Goal: Task Accomplishment & Management: Manage account settings

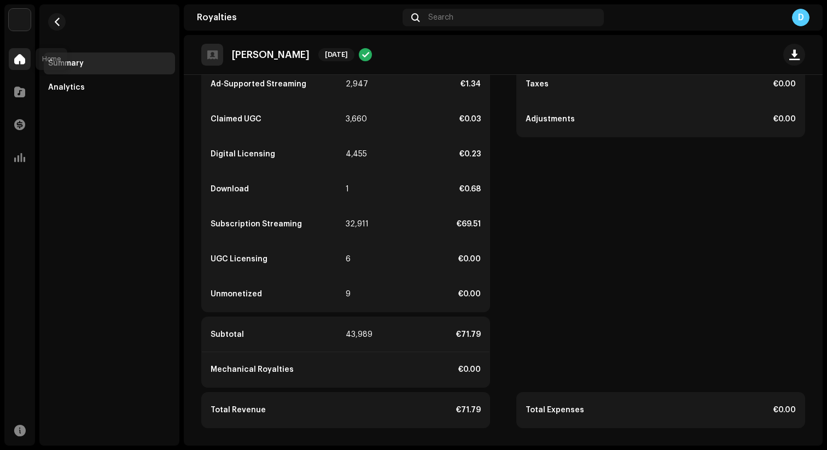
click at [27, 59] on div at bounding box center [20, 59] width 22 height 22
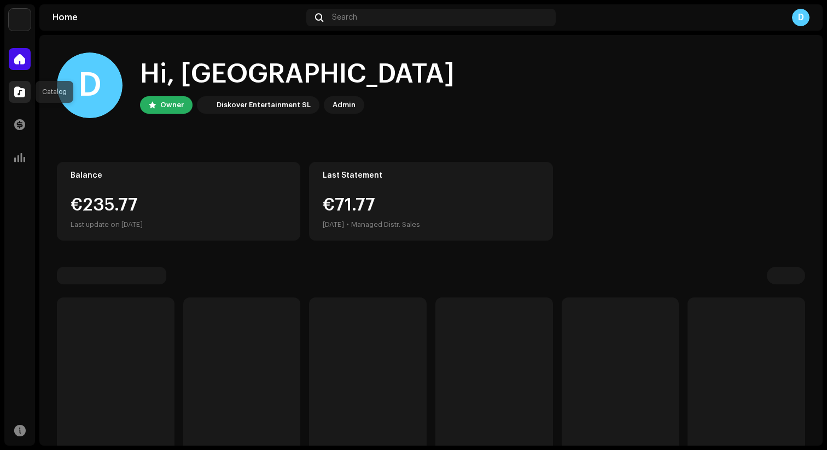
click at [25, 94] on span at bounding box center [19, 92] width 11 height 9
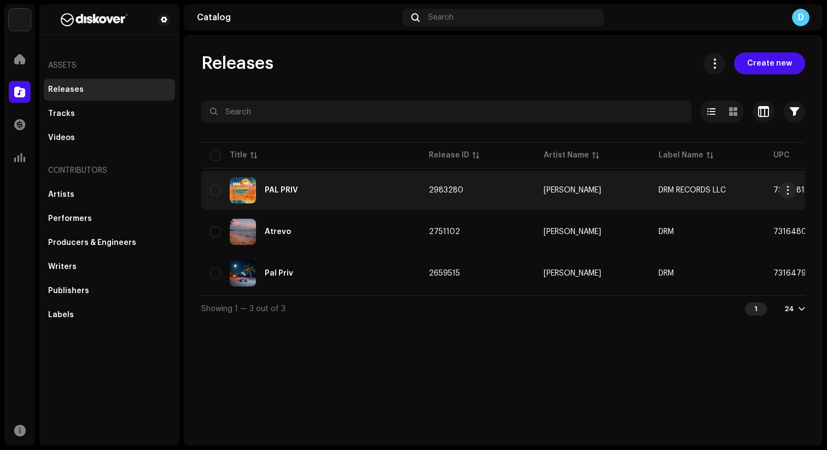
click at [294, 184] on div "PAL PRIV" at bounding box center [310, 190] width 201 height 26
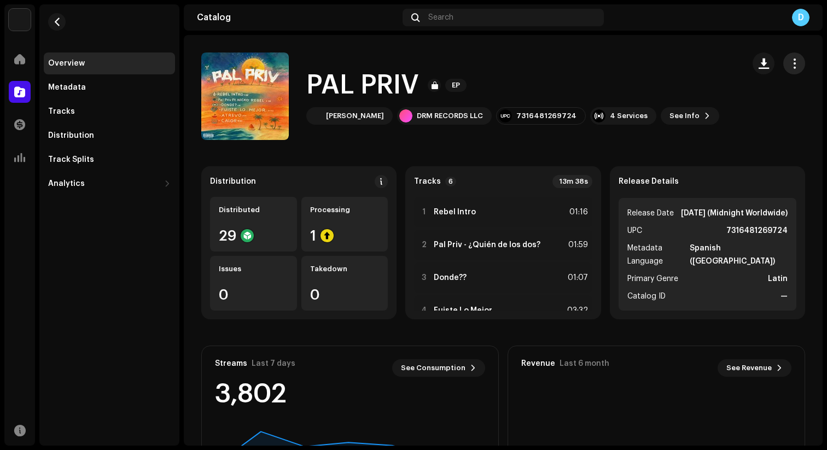
click at [789, 66] on span "button" at bounding box center [794, 63] width 10 height 9
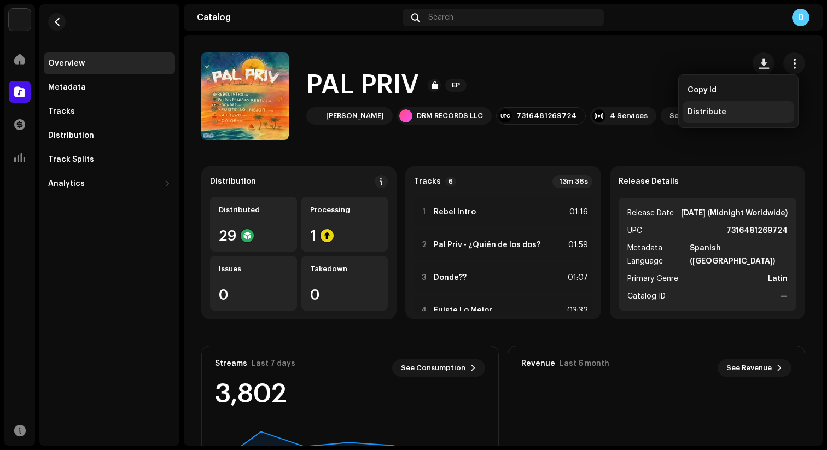
click at [726, 113] on div "Distribute" at bounding box center [739, 112] width 102 height 9
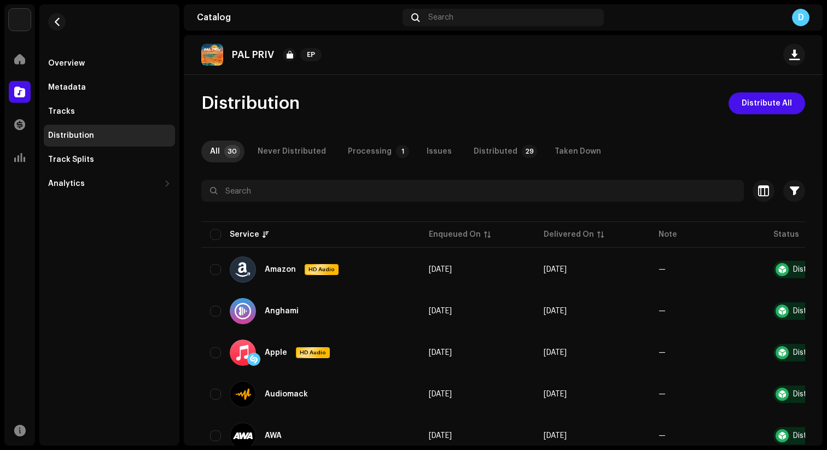
click at [217, 58] on img at bounding box center [212, 55] width 22 height 22
click at [75, 63] on div "Overview" at bounding box center [66, 63] width 37 height 9
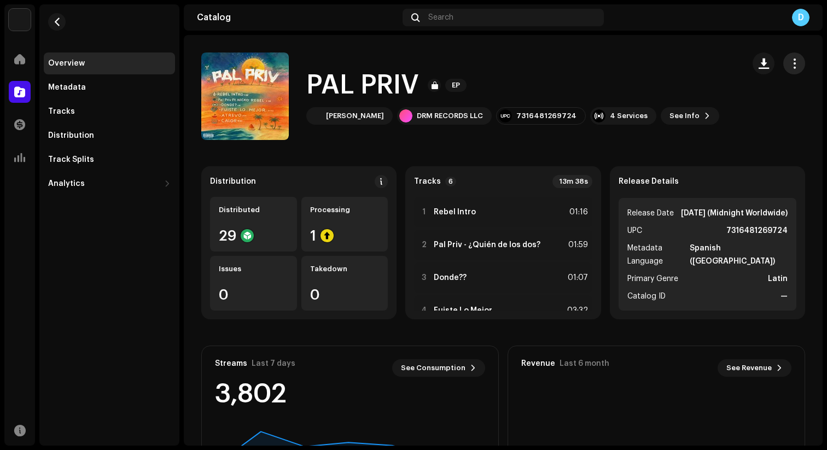
click at [791, 66] on span "button" at bounding box center [794, 63] width 10 height 9
click at [542, 65] on div "PAL PRIV [PERSON_NAME] DRM RECORDS LLC 7316481269724 4 Services See Info" at bounding box center [468, 97] width 534 height 88
click at [408, 83] on h1 "PAL PRIV" at bounding box center [362, 85] width 113 height 35
click at [91, 90] on div "Metadata" at bounding box center [109, 87] width 123 height 9
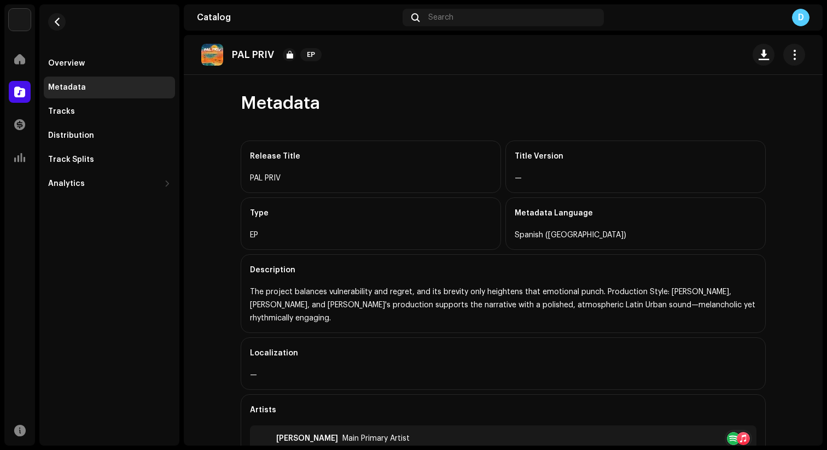
click at [242, 52] on p "PAL PRIV" at bounding box center [253, 54] width 42 height 11
click at [222, 57] on img at bounding box center [212, 55] width 22 height 22
click at [99, 117] on div "Tracks" at bounding box center [109, 112] width 131 height 22
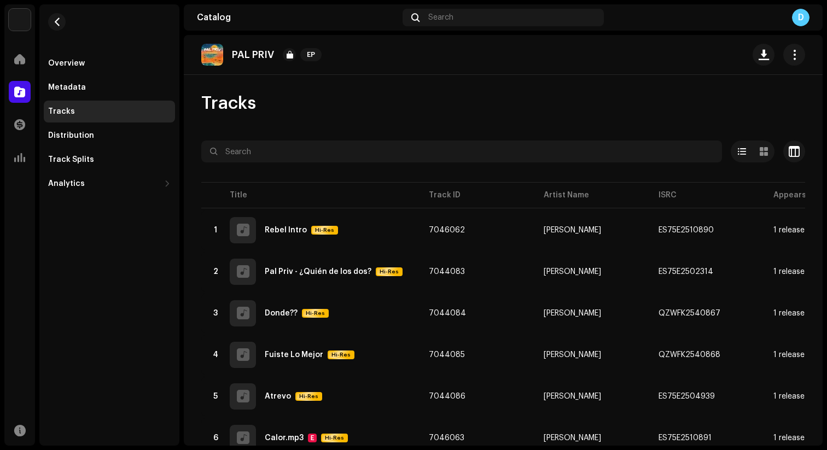
click at [93, 148] on div "Overview Metadata Tracks Distribution Track Splits Analytics Consumption Engage…" at bounding box center [109, 124] width 131 height 142
click at [104, 140] on div "Distribution" at bounding box center [109, 135] width 123 height 9
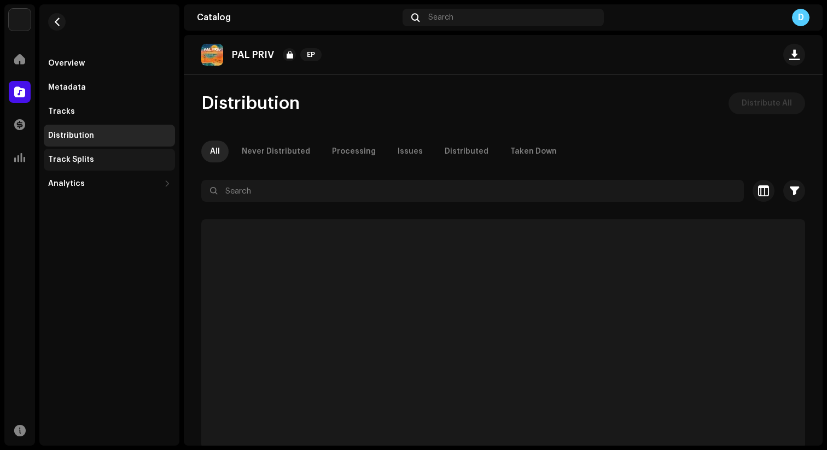
click at [103, 165] on div "Track Splits" at bounding box center [109, 160] width 131 height 22
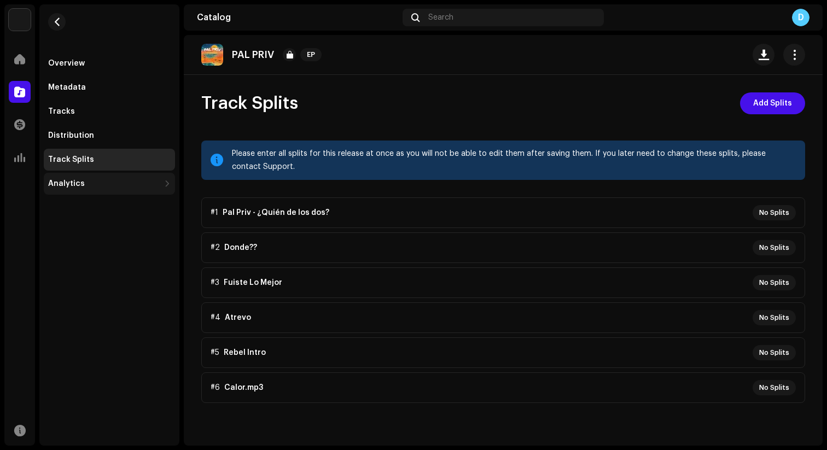
click at [102, 181] on div "Analytics" at bounding box center [104, 183] width 112 height 9
click at [106, 149] on div "Track Splits" at bounding box center [109, 160] width 131 height 22
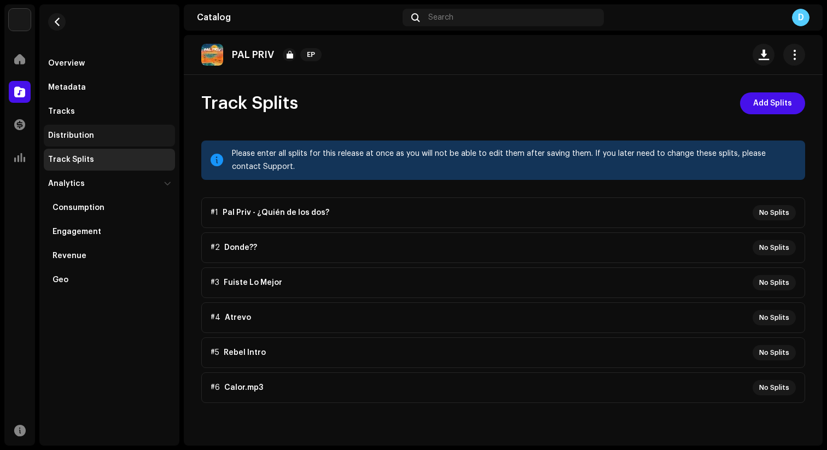
click at [106, 127] on div "Distribution" at bounding box center [109, 136] width 131 height 22
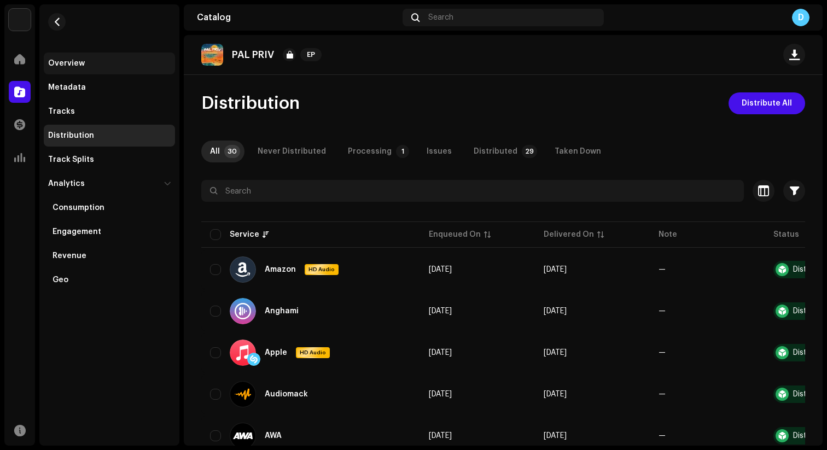
click at [81, 69] on div "Overview" at bounding box center [109, 64] width 131 height 22
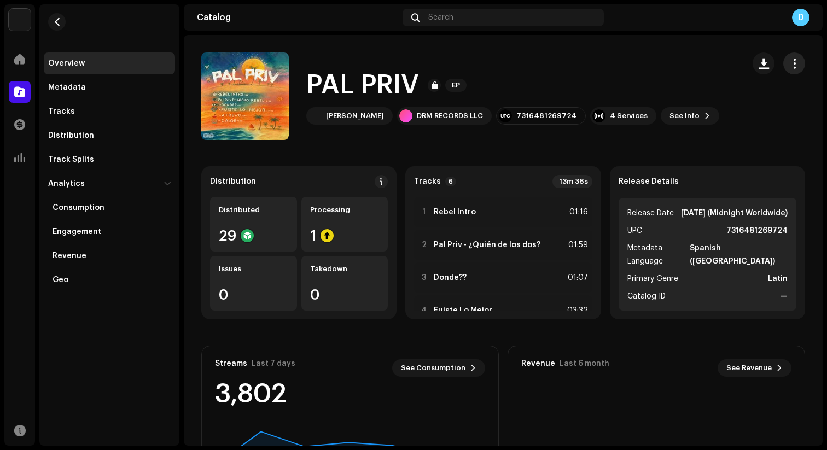
click at [790, 61] on span "button" at bounding box center [794, 63] width 10 height 9
click at [641, 83] on div "PAL PRIV EP" at bounding box center [512, 85] width 413 height 35
click at [18, 62] on span at bounding box center [19, 59] width 11 height 9
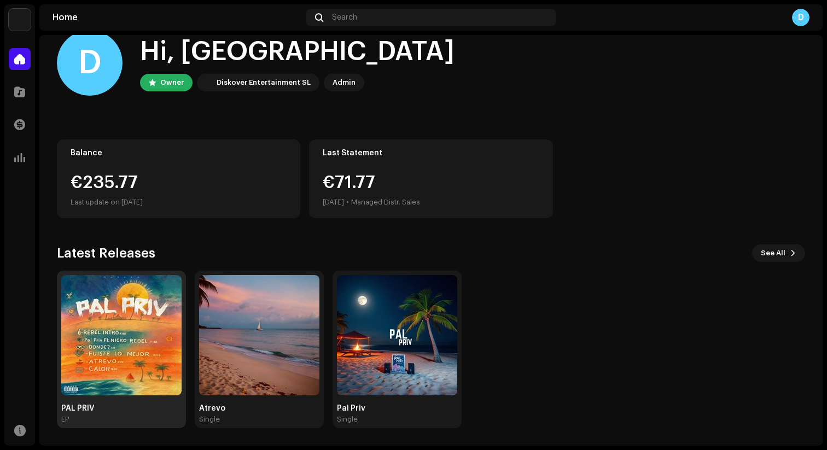
click at [124, 382] on img at bounding box center [121, 335] width 120 height 120
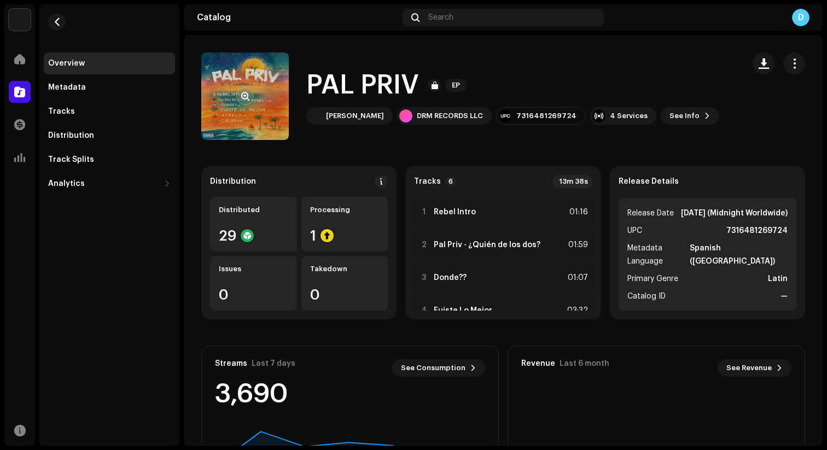
click at [241, 112] on re-a-cover at bounding box center [245, 97] width 88 height 88
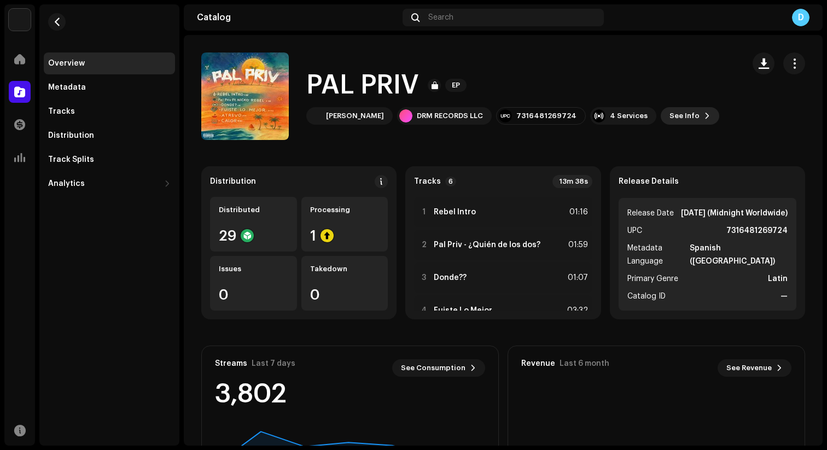
click at [670, 118] on span "See Info" at bounding box center [685, 116] width 30 height 22
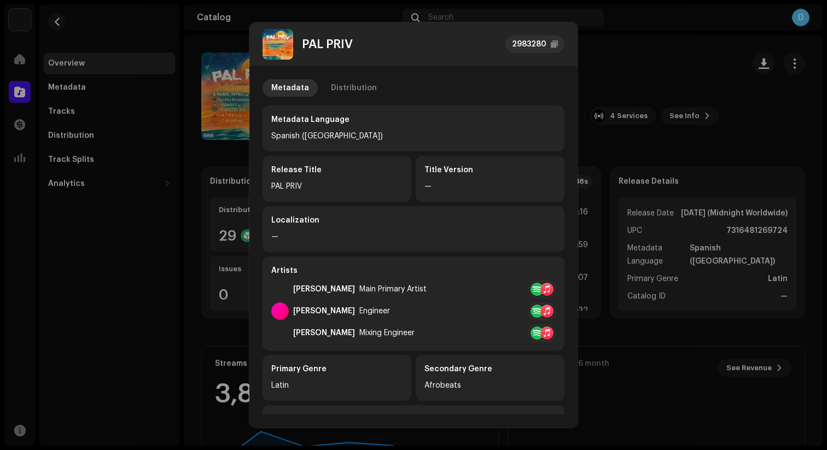
click at [280, 39] on img at bounding box center [278, 44] width 31 height 31
click at [347, 85] on div "Distribution" at bounding box center [354, 88] width 46 height 18
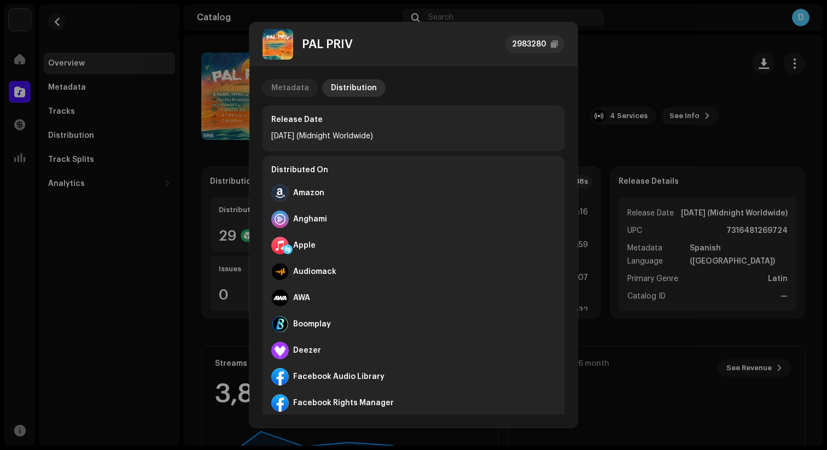
click at [303, 85] on div "Metadata" at bounding box center [290, 88] width 38 height 18
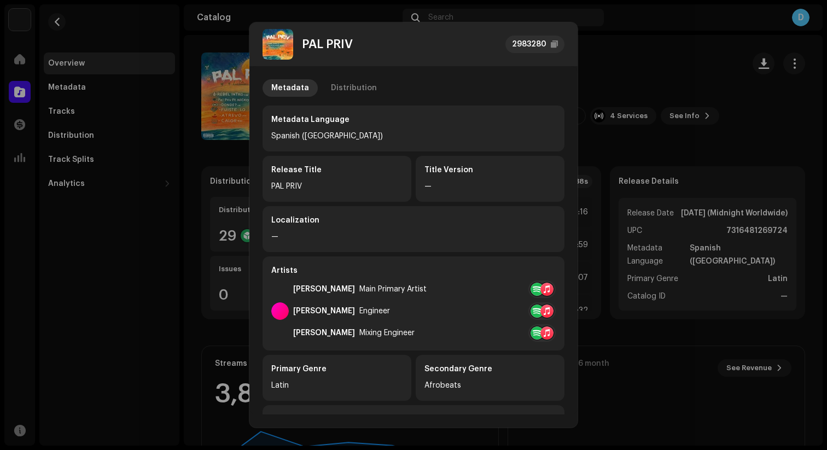
scroll to position [218, 0]
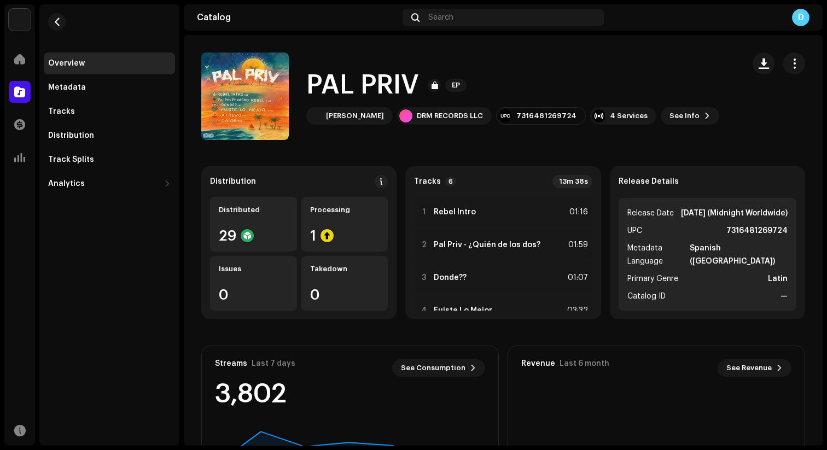
click at [628, 71] on div "PAL PRIV 2983280 Metadata Distribution Metadata Language Spanish ([GEOGRAPHIC_D…" at bounding box center [413, 225] width 827 height 450
click at [789, 64] on span "button" at bounding box center [794, 63] width 10 height 9
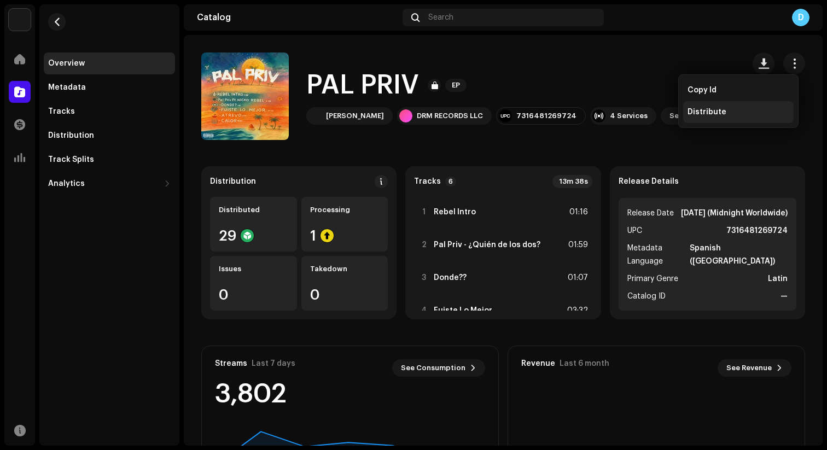
click at [710, 112] on span "Distribute" at bounding box center [707, 112] width 39 height 9
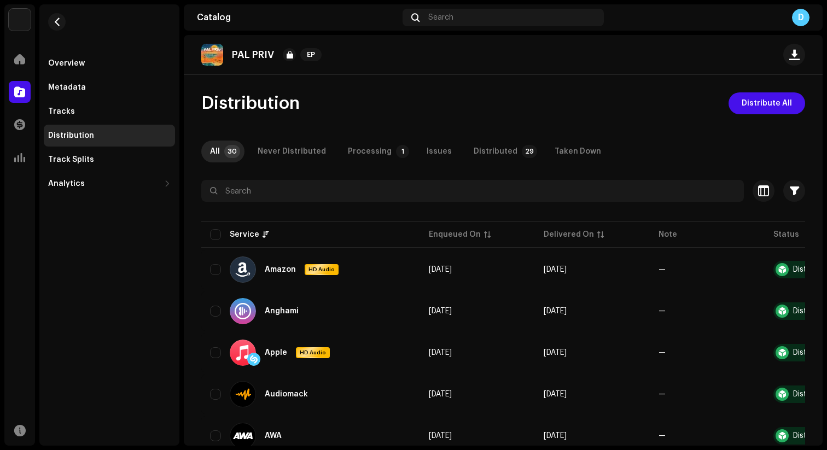
click at [321, 86] on div "PAL PRIV EP Distribution Distribute All All 30 Never Distributed Processing 1 I…" at bounding box center [503, 240] width 639 height 411
click at [600, 160] on div "All 30 Never Distributed Processing 1 Issues Distributed 29 Taken Down" at bounding box center [503, 152] width 604 height 22
click at [71, 57] on div "Overview" at bounding box center [109, 64] width 131 height 22
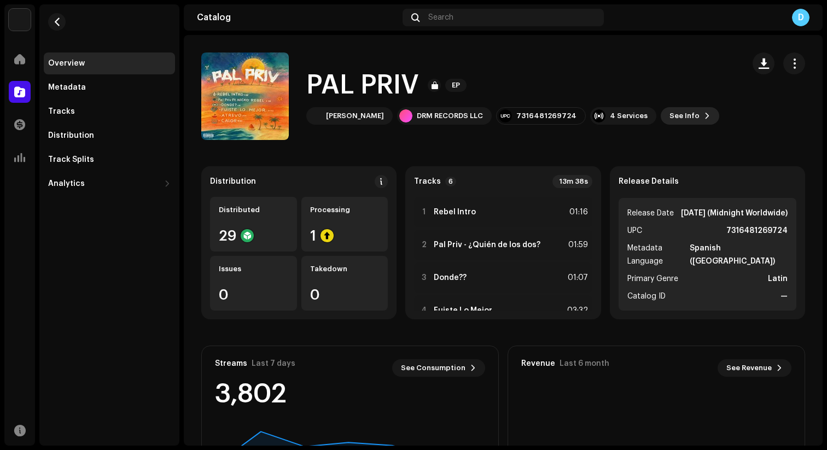
click at [666, 113] on button "See Info" at bounding box center [690, 116] width 59 height 18
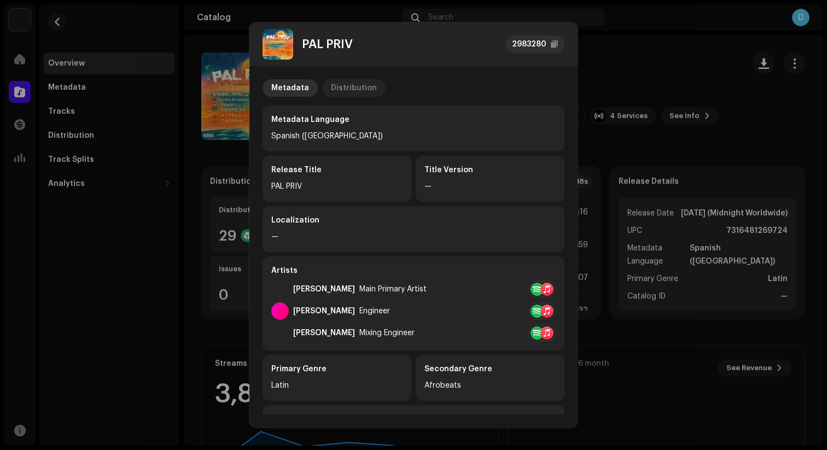
click at [343, 92] on div "Distribution" at bounding box center [354, 88] width 46 height 18
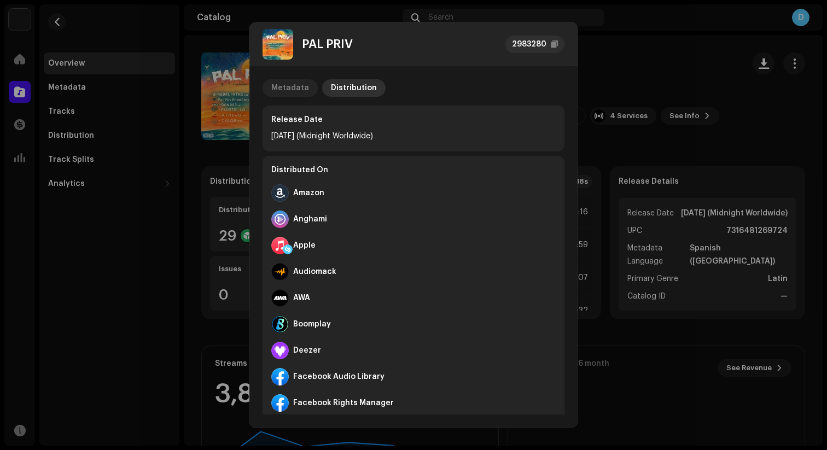
click at [301, 85] on div "Metadata" at bounding box center [290, 88] width 38 height 18
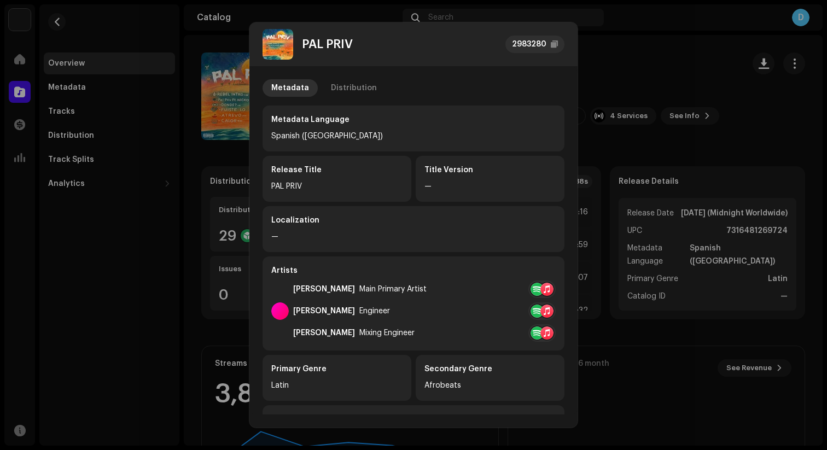
click at [280, 48] on img at bounding box center [278, 44] width 31 height 31
click at [305, 51] on div "PAL PRIV" at bounding box center [308, 44] width 90 height 31
click at [326, 84] on p-tab "Distribution" at bounding box center [353, 88] width 63 height 18
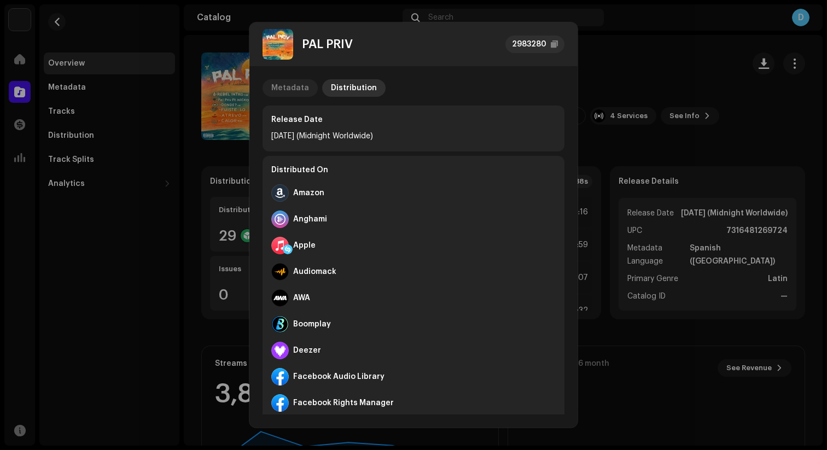
click at [296, 86] on div "Metadata" at bounding box center [290, 88] width 38 height 18
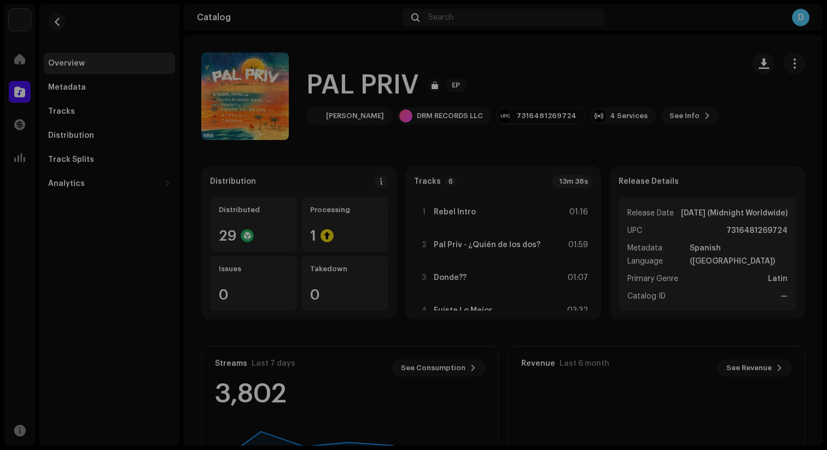
click at [211, 24] on div "PAL PRIV 2983280 Metadata Distribution Metadata Language Spanish ([GEOGRAPHIC_D…" at bounding box center [413, 225] width 827 height 450
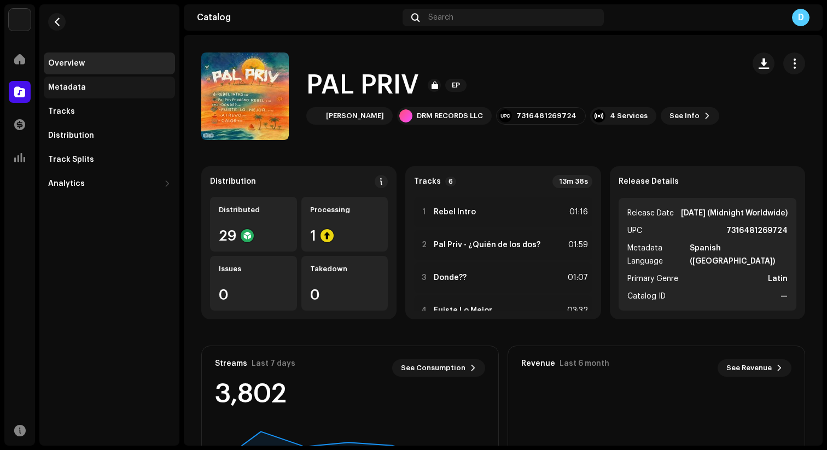
click at [53, 85] on div "Metadata" at bounding box center [67, 87] width 38 height 9
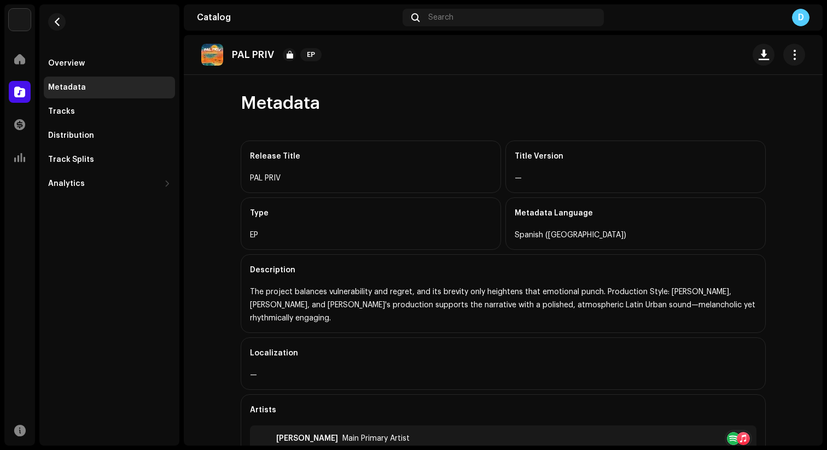
click at [250, 54] on p "PAL PRIV" at bounding box center [253, 54] width 42 height 11
click at [795, 50] on button "button" at bounding box center [794, 55] width 22 height 22
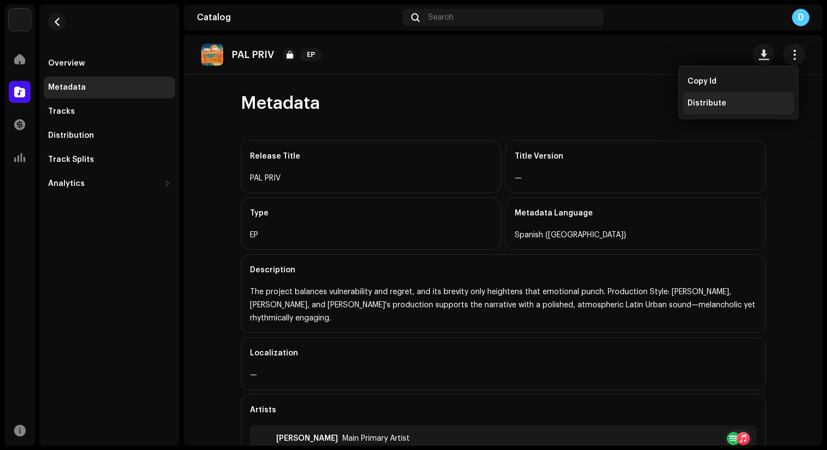
click at [723, 98] on div "Distribute" at bounding box center [738, 103] width 111 height 22
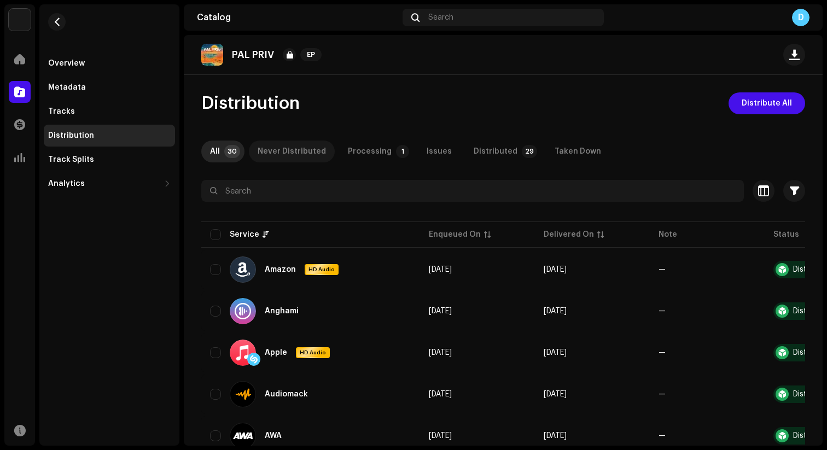
click at [289, 156] on div "Never Distributed" at bounding box center [292, 152] width 68 height 22
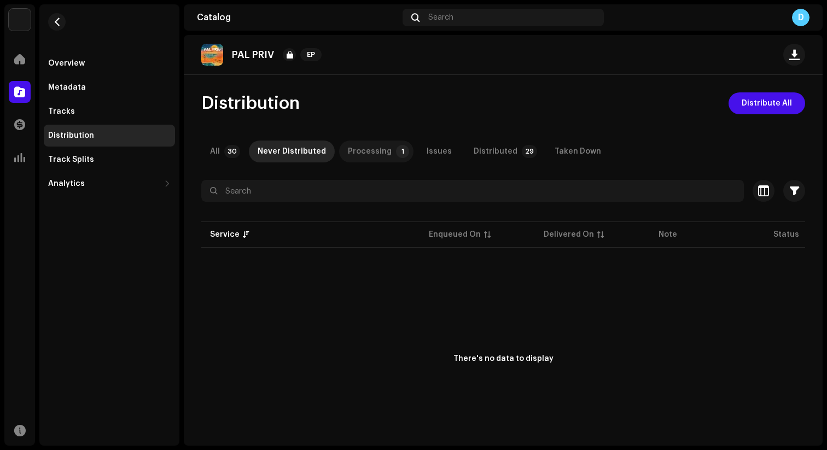
click at [403, 149] on p-tab "Processing 1" at bounding box center [376, 152] width 74 height 22
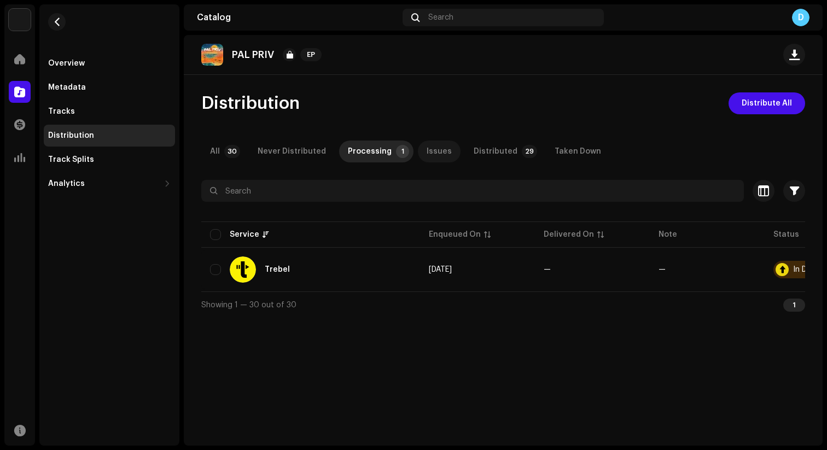
click at [432, 151] on div "Issues" at bounding box center [439, 152] width 25 height 22
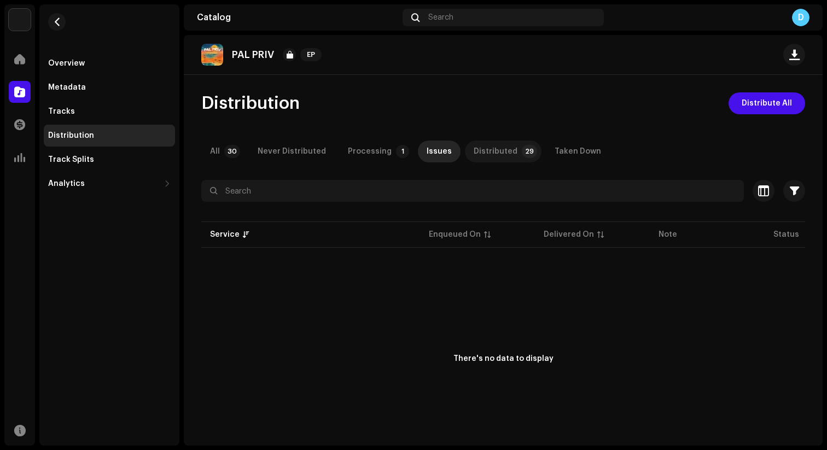
click at [492, 150] on div "Distributed" at bounding box center [496, 152] width 44 height 22
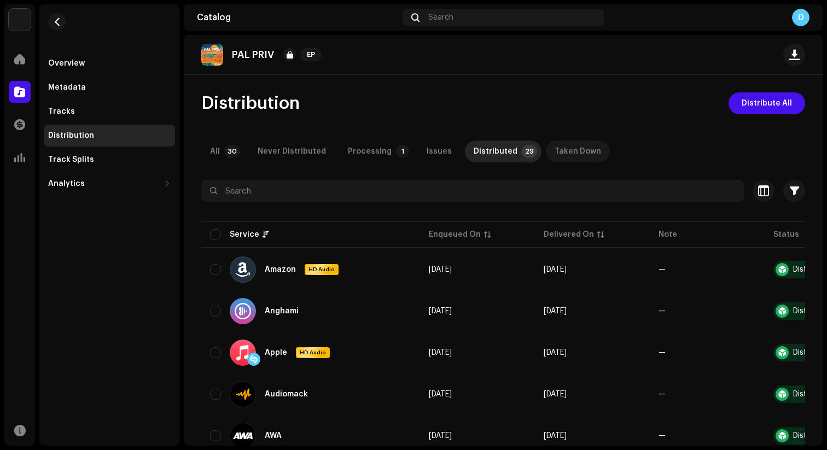
click at [555, 156] on div "Taken Down" at bounding box center [578, 152] width 47 height 22
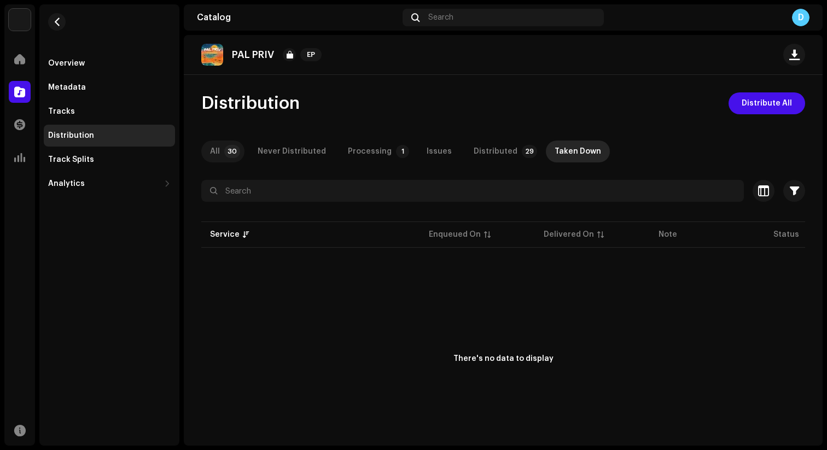
click at [228, 158] on p-badge "30" at bounding box center [232, 151] width 16 height 13
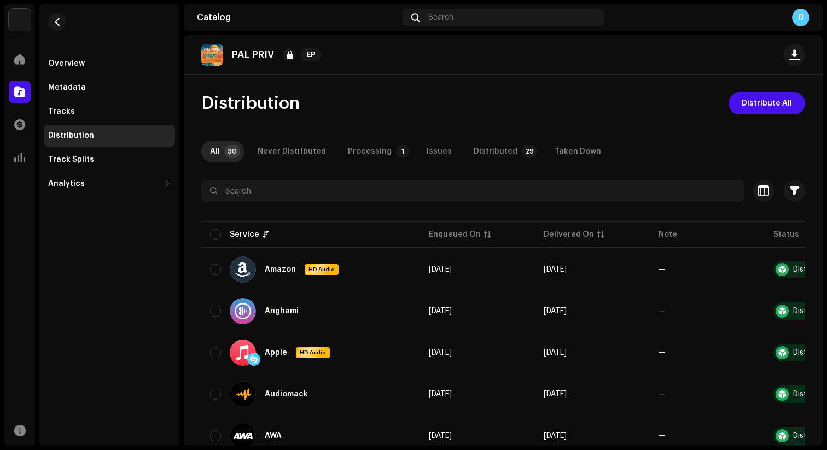
click at [225, 55] on div "PAL PRIV EP" at bounding box center [263, 55] width 125 height 22
click at [204, 60] on img at bounding box center [212, 55] width 22 height 22
click at [63, 60] on div "Overview" at bounding box center [66, 63] width 37 height 9
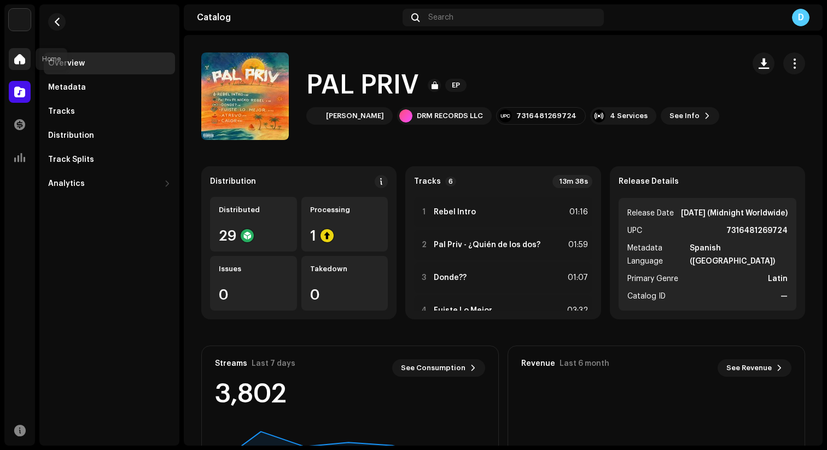
click at [20, 55] on span at bounding box center [19, 59] width 11 height 9
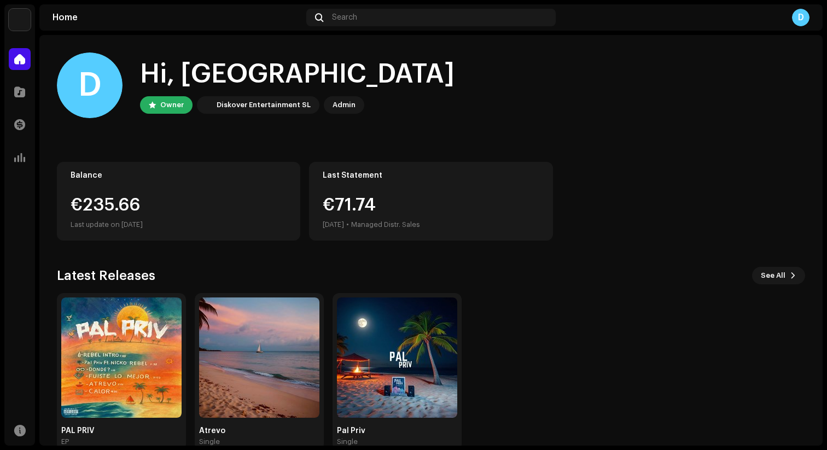
scroll to position [22, 0]
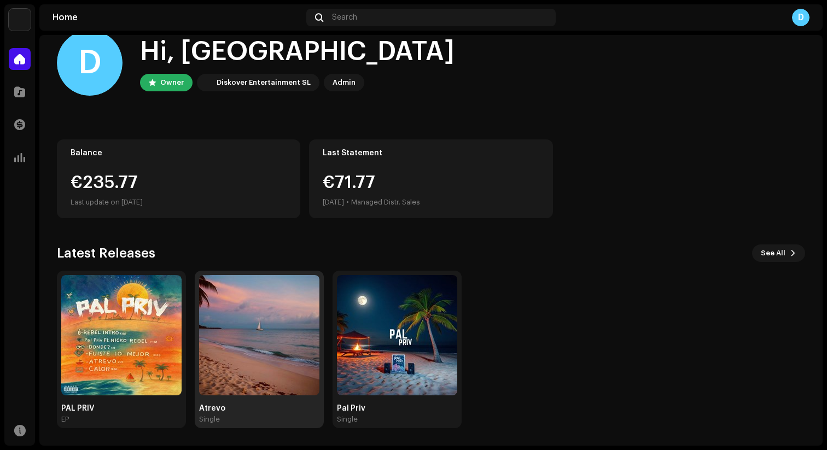
click at [240, 357] on img at bounding box center [259, 335] width 120 height 120
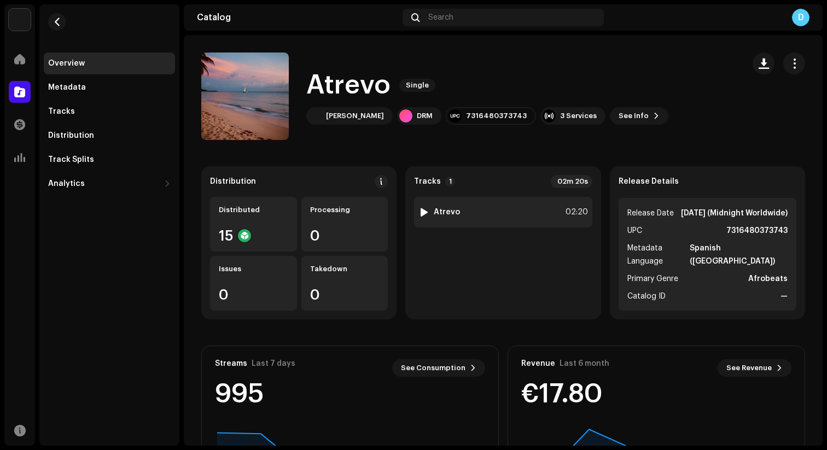
click at [549, 214] on div "1 Atrevo 02:20" at bounding box center [503, 212] width 178 height 31
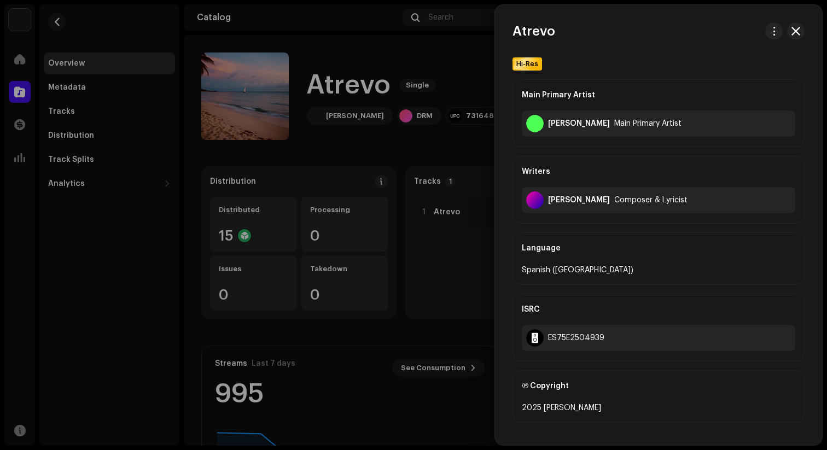
scroll to position [194, 0]
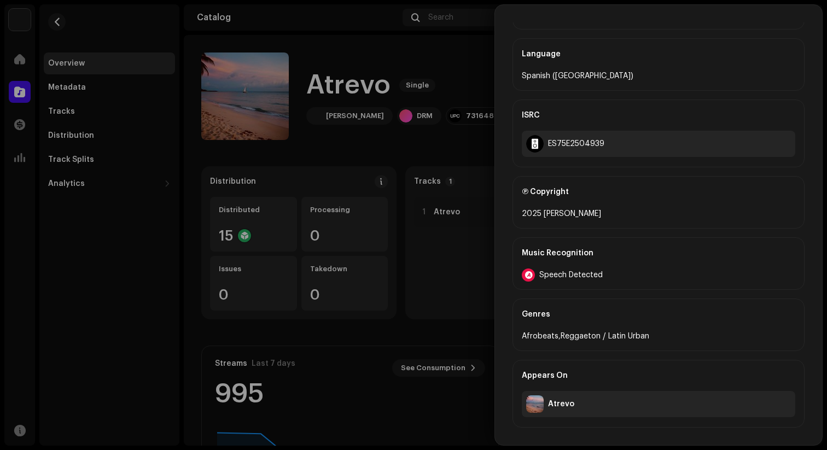
click at [601, 397] on div "Atrevo" at bounding box center [659, 404] width 274 height 26
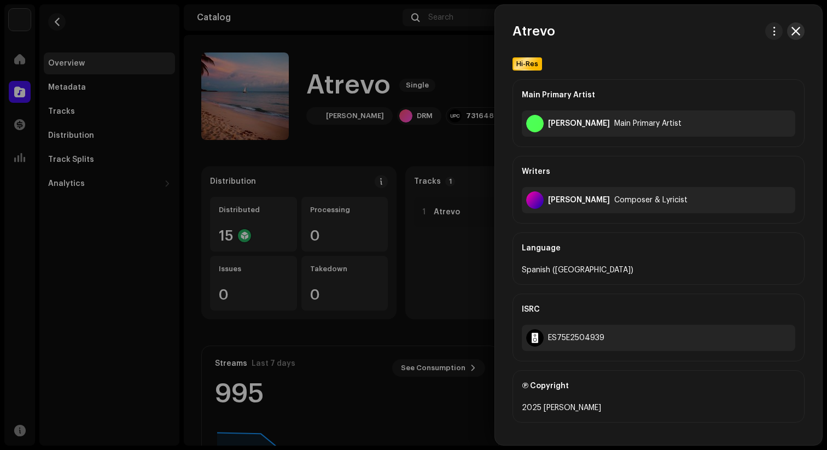
click at [793, 36] on button "button" at bounding box center [796, 31] width 18 height 18
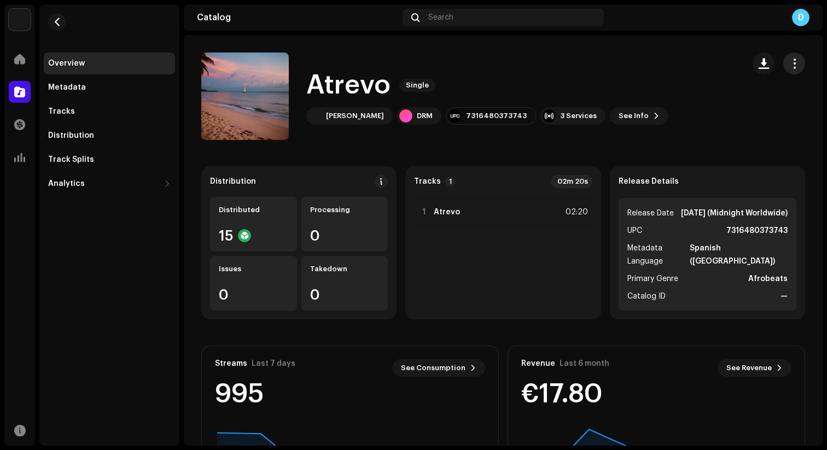
click at [783, 65] on button "button" at bounding box center [794, 64] width 22 height 22
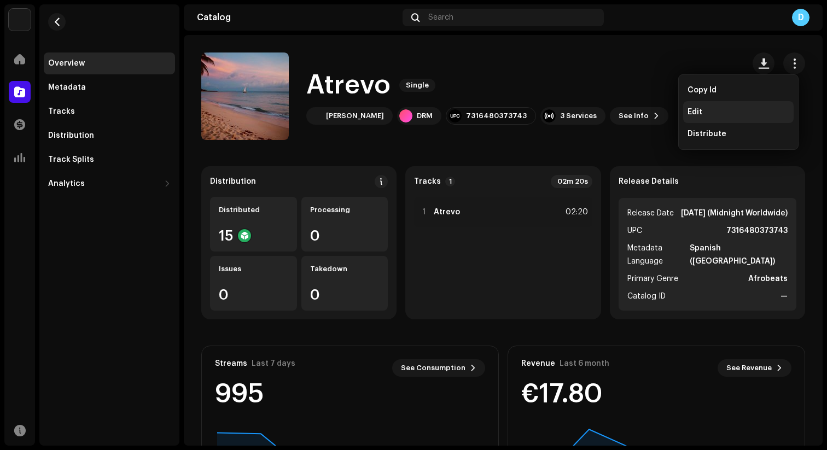
click at [705, 118] on div "Edit" at bounding box center [738, 112] width 111 height 22
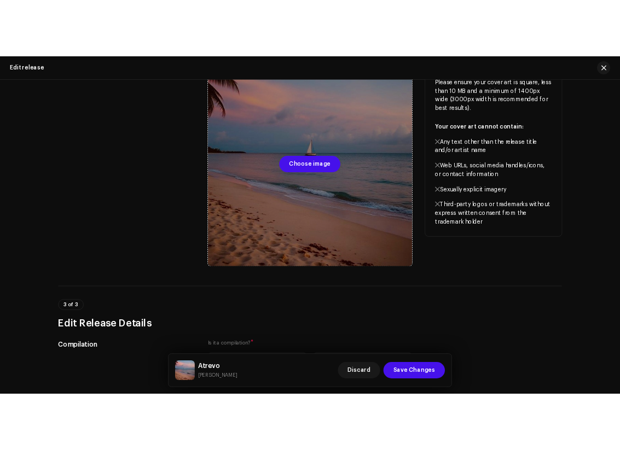
scroll to position [330, 0]
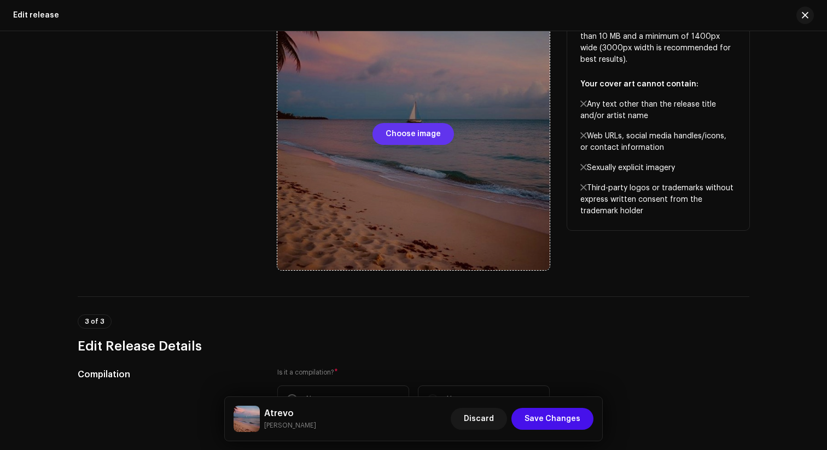
click at [442, 123] on div "Choose image" at bounding box center [413, 134] width 272 height 272
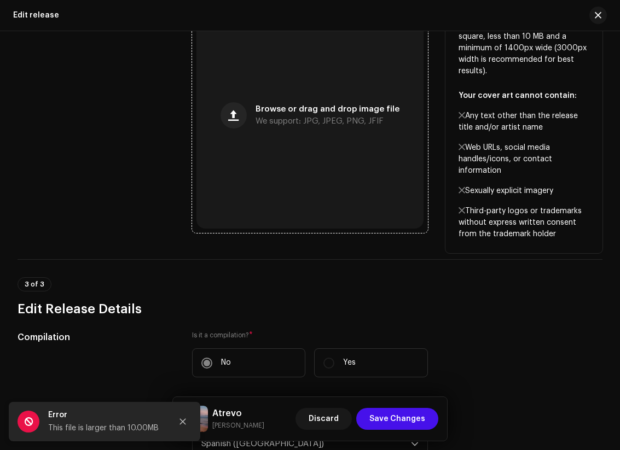
scroll to position [335, 0]
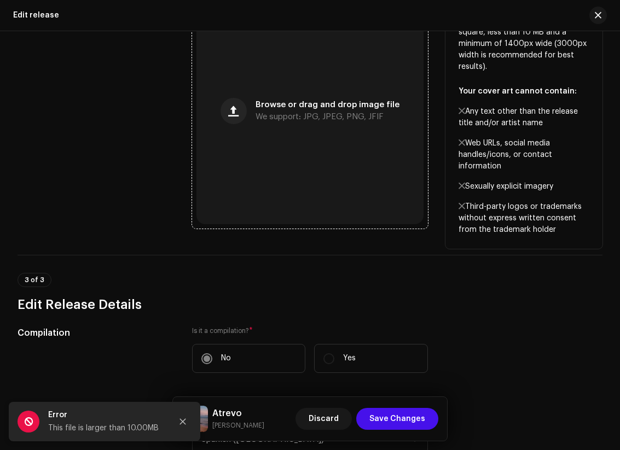
click at [311, 121] on span "We support: JPG, JPEG, PNG, JFIF" at bounding box center [319, 117] width 128 height 8
click at [471, 193] on p "Sexually explicit imagery" at bounding box center [523, 186] width 131 height 11
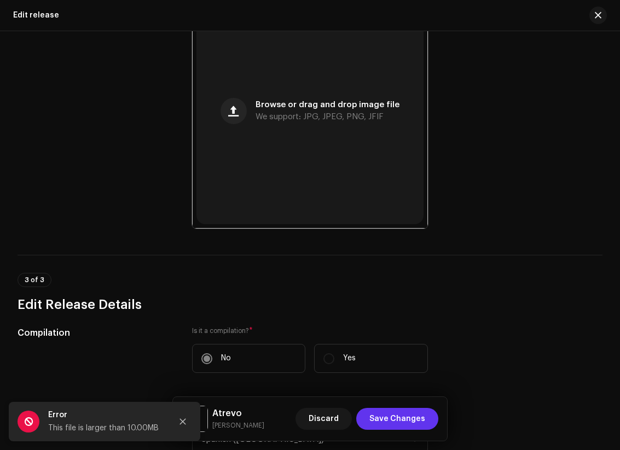
click at [411, 423] on span "Save Changes" at bounding box center [397, 419] width 56 height 22
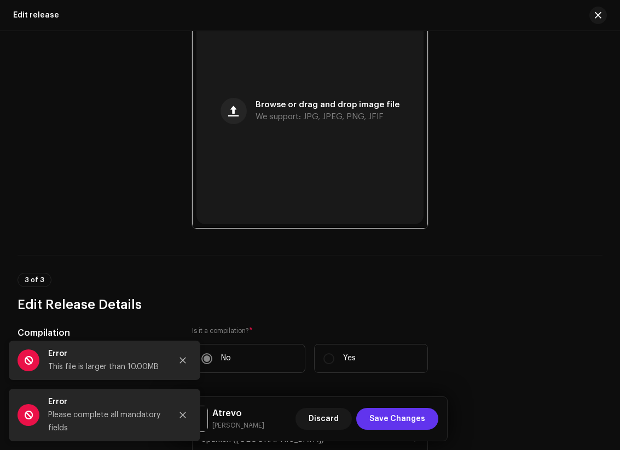
click at [410, 422] on span "Save Changes" at bounding box center [397, 419] width 56 height 22
click at [183, 361] on icon "Close" at bounding box center [183, 361] width 6 height 6
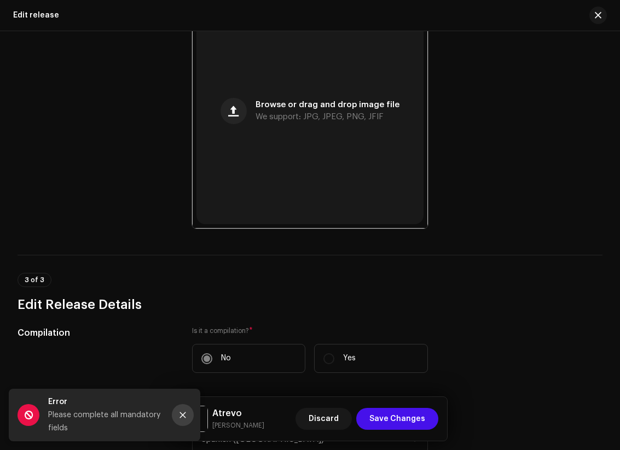
click at [183, 410] on button "Close" at bounding box center [183, 415] width 22 height 22
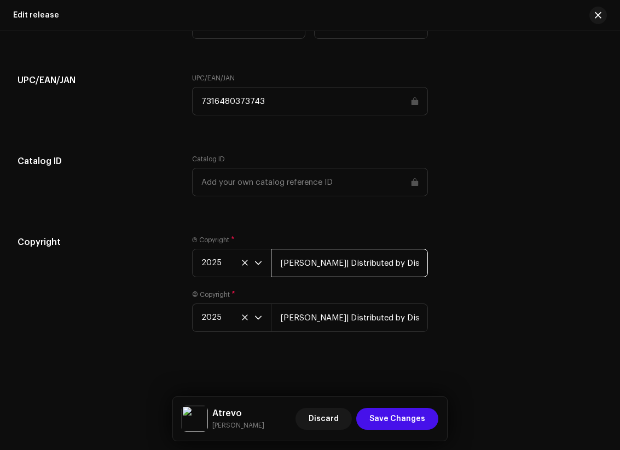
scroll to position [0, 21]
drag, startPoint x: 278, startPoint y: 261, endPoint x: 461, endPoint y: 287, distance: 185.1
click at [461, 287] on div "Copyright Ⓟ Copyright * 2025 [PERSON_NAME]| Distributed by Diskover Co. © Copyr…" at bounding box center [310, 290] width 585 height 109
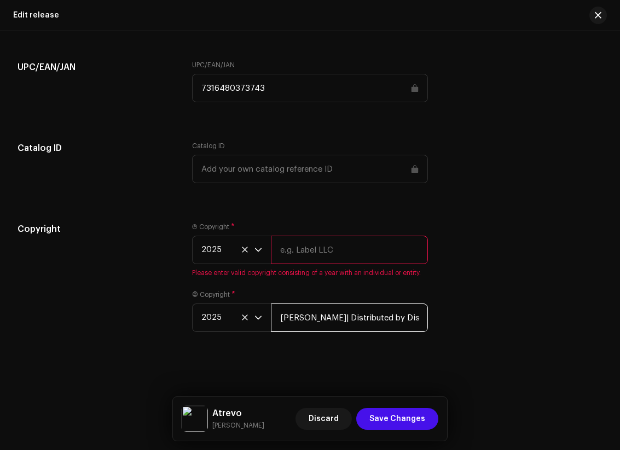
drag, startPoint x: 412, startPoint y: 315, endPoint x: 296, endPoint y: 325, distance: 116.4
click at [296, 325] on input "[PERSON_NAME]| Distributed by Diskover Co." at bounding box center [349, 318] width 157 height 28
drag, startPoint x: 278, startPoint y: 330, endPoint x: 556, endPoint y: 330, distance: 277.4
click at [555, 330] on div "Copyright Ⓟ Copyright * 2025 Please enter valid copyright consisting of a year …" at bounding box center [310, 284] width 585 height 123
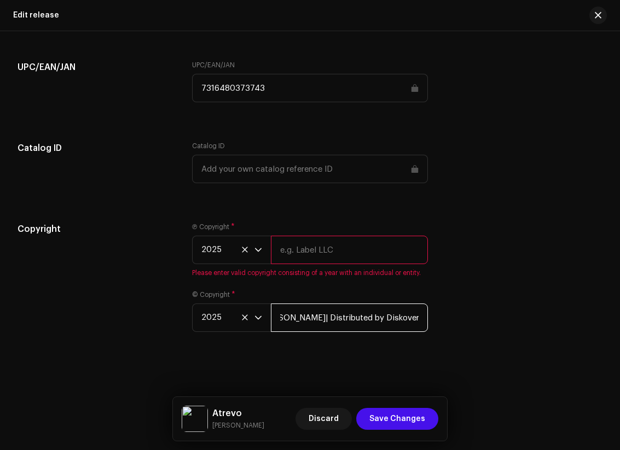
type input "]"
click at [347, 260] on input "text" at bounding box center [349, 250] width 157 height 28
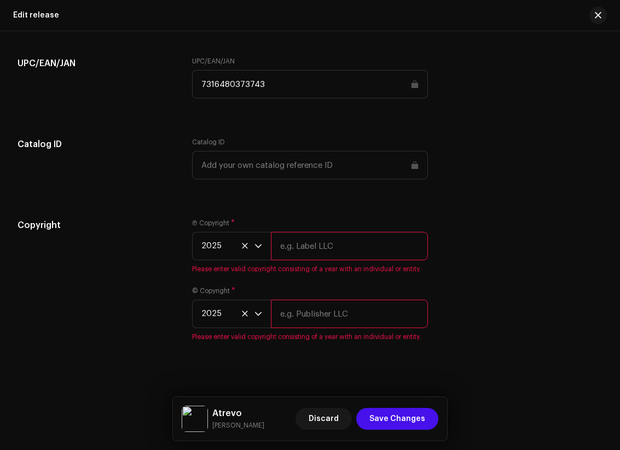
type input "DRM RECORDS LLC"
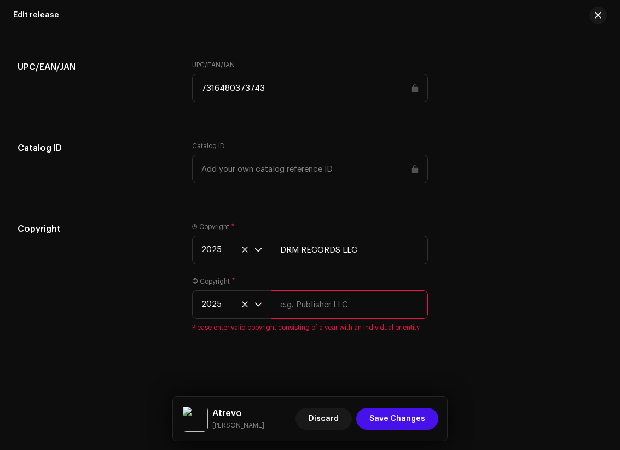
click at [333, 319] on input "text" at bounding box center [349, 304] width 157 height 28
type input "DRM RECORDS LLC"
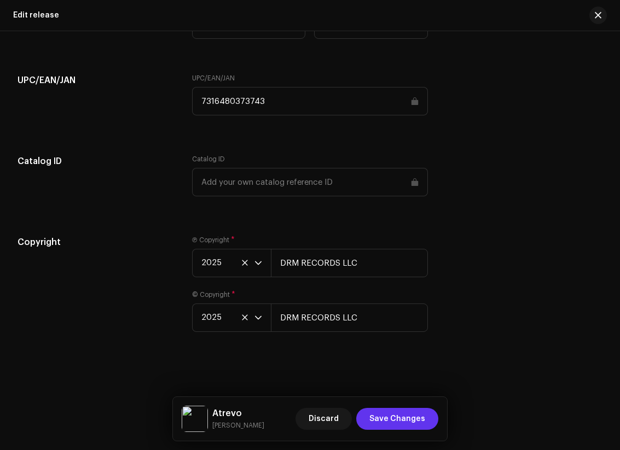
click at [404, 423] on span "Save Changes" at bounding box center [397, 419] width 56 height 22
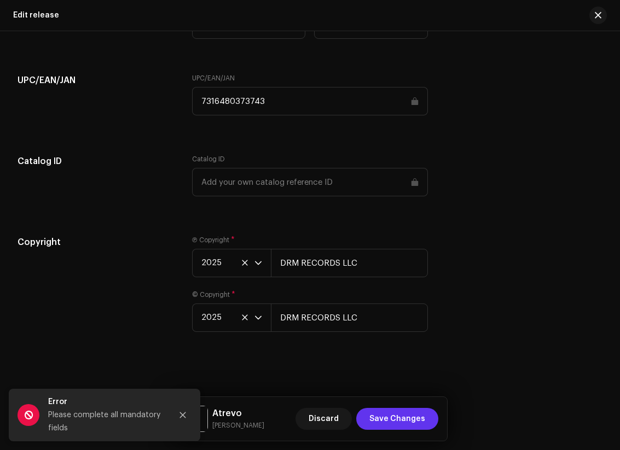
click at [404, 423] on span "Save Changes" at bounding box center [397, 419] width 56 height 22
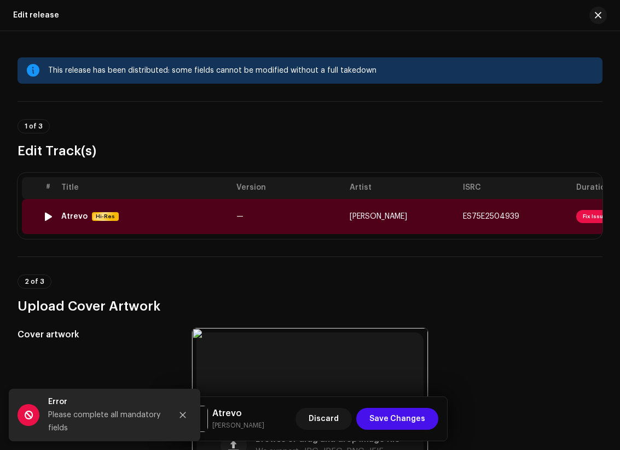
scroll to position [0, 91]
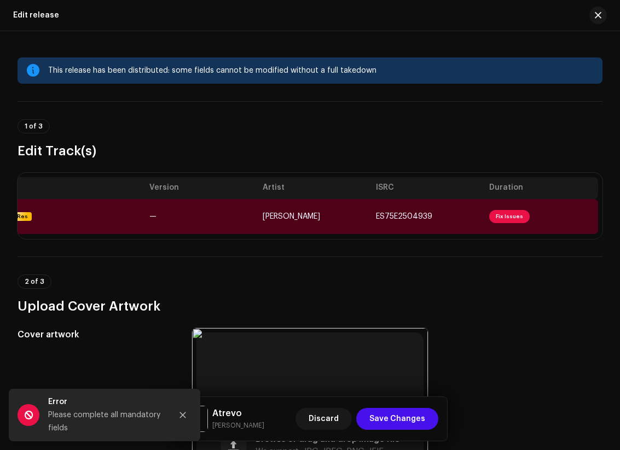
click at [495, 215] on span "Fix Issues" at bounding box center [509, 216] width 40 height 13
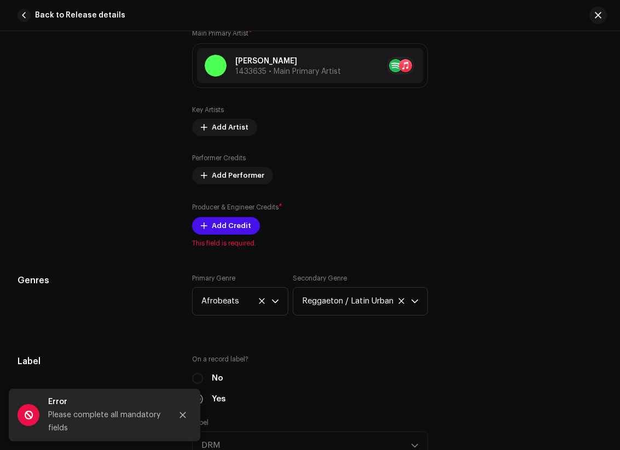
scroll to position [745, 0]
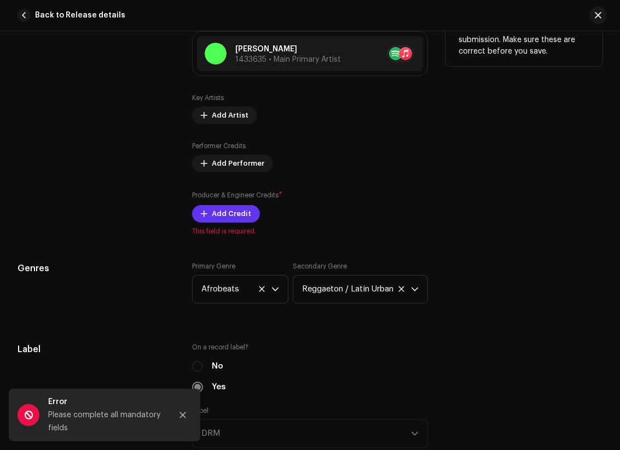
click at [226, 212] on span "Add Credit" at bounding box center [231, 214] width 39 height 22
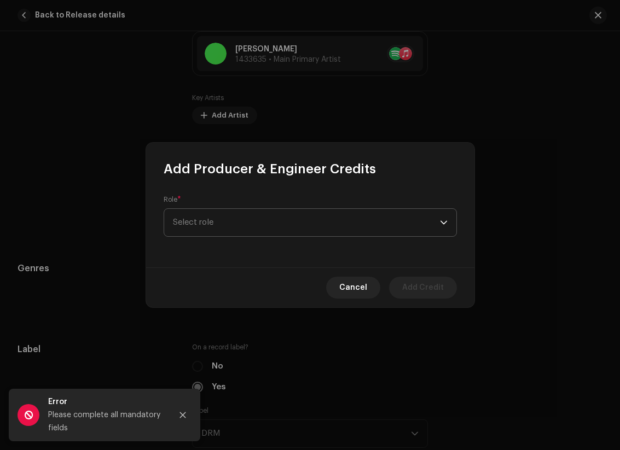
click at [248, 217] on span "Select role" at bounding box center [306, 222] width 267 height 27
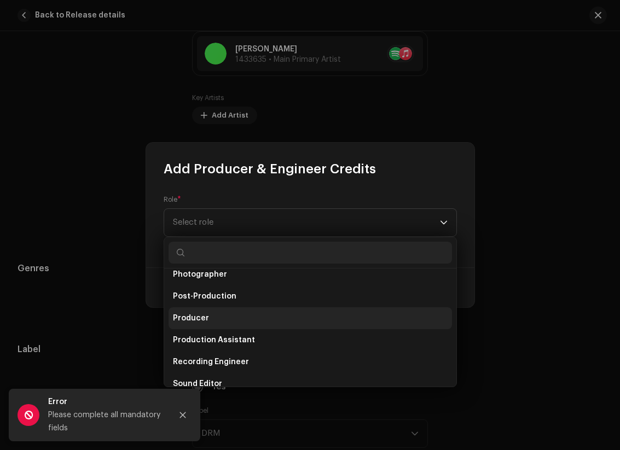
scroll to position [404, 0]
click at [283, 322] on li "Producer" at bounding box center [309, 318] width 283 height 22
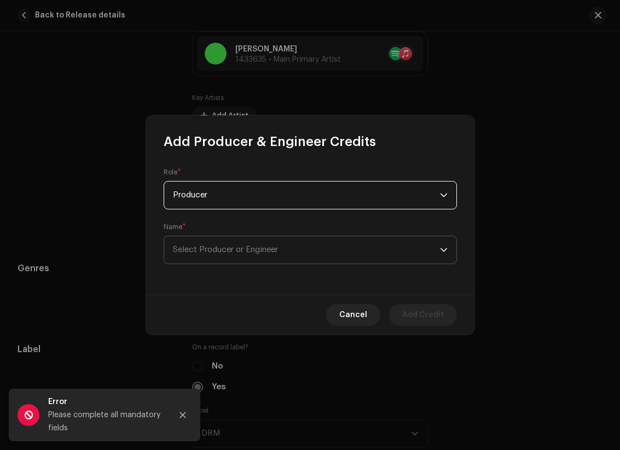
click at [301, 259] on span "Select Producer or Engineer" at bounding box center [306, 249] width 267 height 27
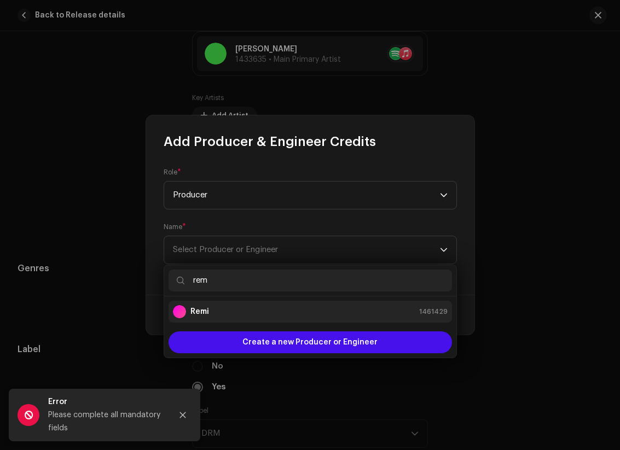
type input "rem"
click at [293, 309] on div "Remi 1461429" at bounding box center [310, 311] width 275 height 13
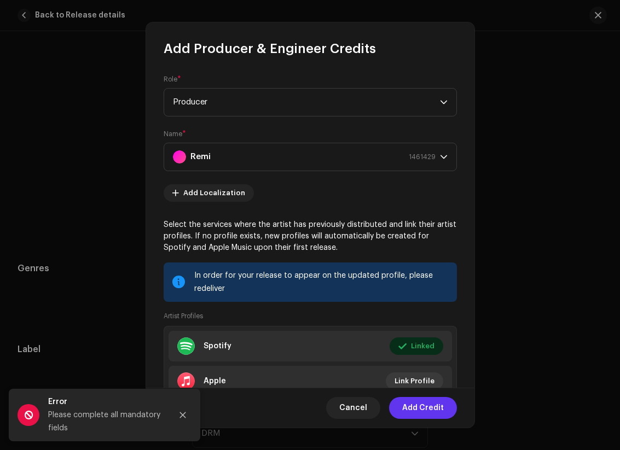
click at [426, 409] on span "Add Credit" at bounding box center [423, 408] width 42 height 22
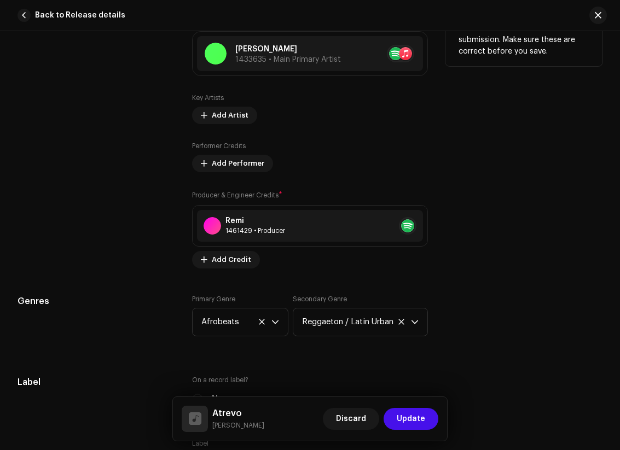
click at [347, 191] on div "Producer & Engineer Credits * Remi 1461429 • Producer Add Credit" at bounding box center [310, 229] width 236 height 79
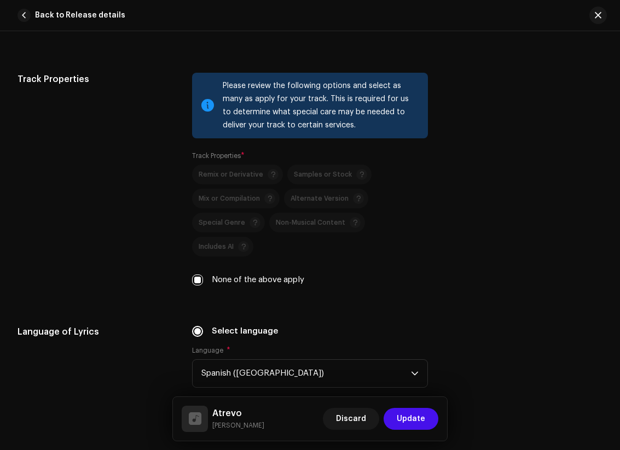
scroll to position [1594, 0]
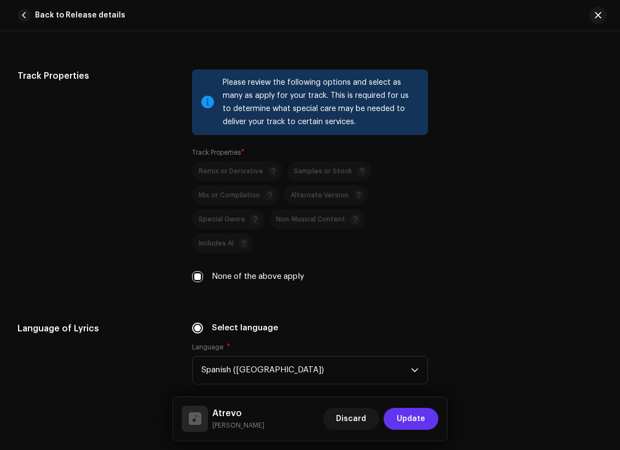
click at [414, 423] on span "Update" at bounding box center [411, 419] width 28 height 22
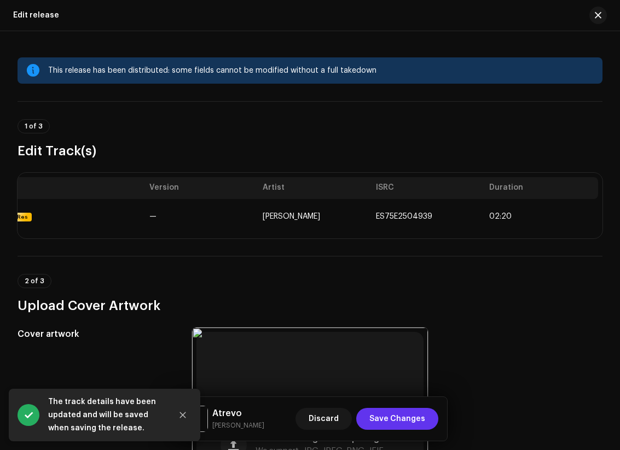
click at [411, 416] on span "Save Changes" at bounding box center [397, 419] width 56 height 22
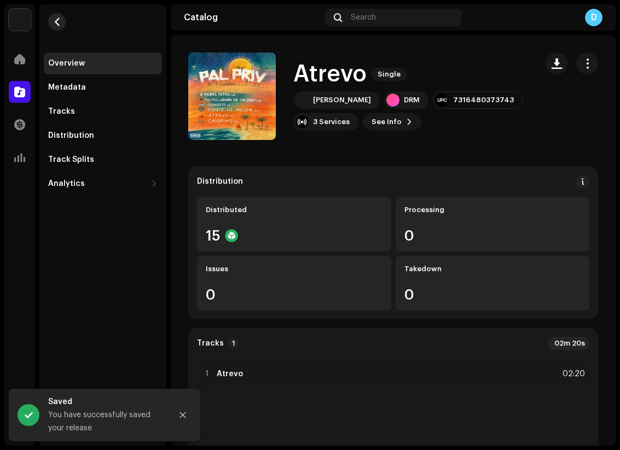
click at [63, 22] on button "button" at bounding box center [57, 22] width 18 height 18
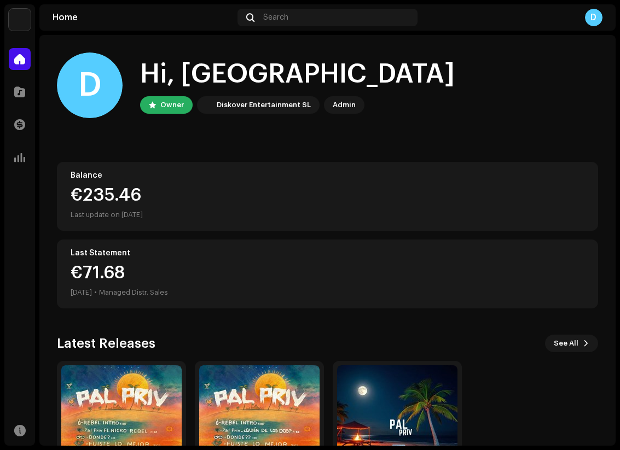
scroll to position [90, 0]
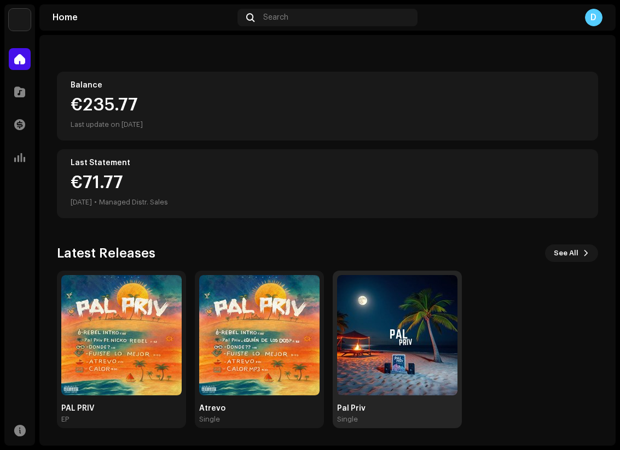
click at [383, 343] on img at bounding box center [397, 335] width 120 height 120
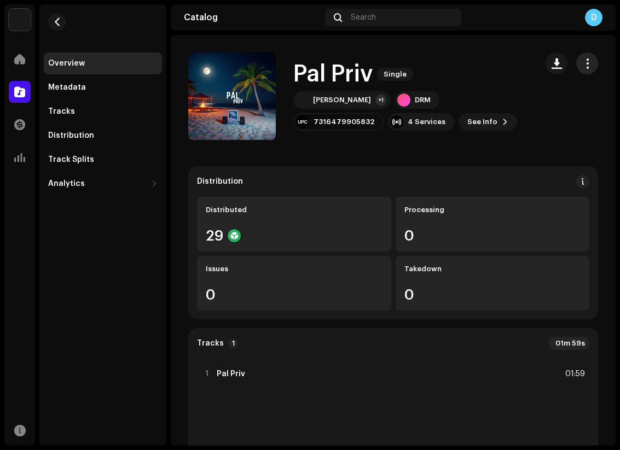
click at [586, 64] on button "button" at bounding box center [587, 64] width 22 height 22
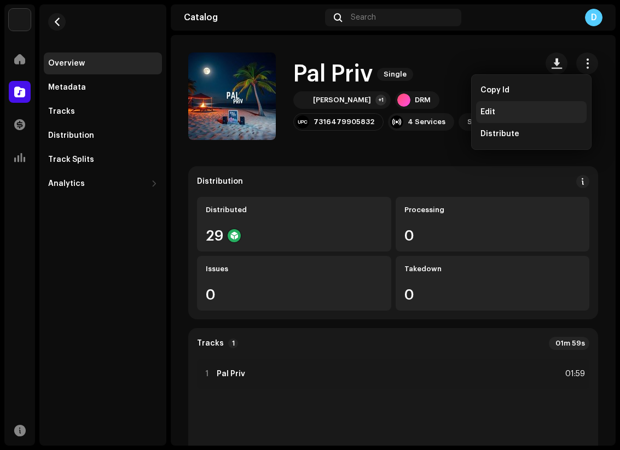
click at [508, 109] on div "Edit" at bounding box center [531, 112] width 102 height 9
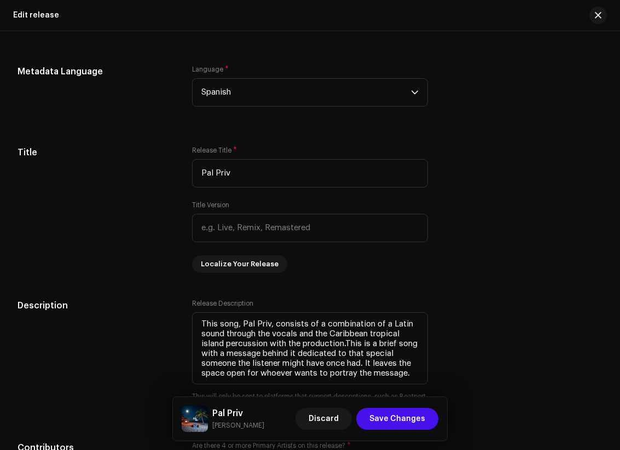
scroll to position [690, 0]
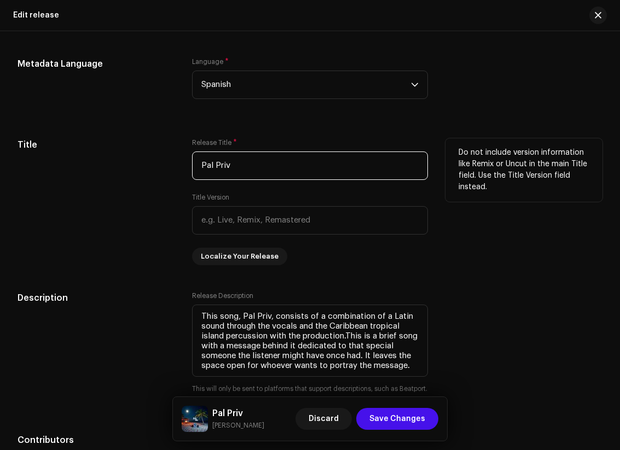
click at [302, 171] on input "Pal Priv" at bounding box center [310, 166] width 236 height 28
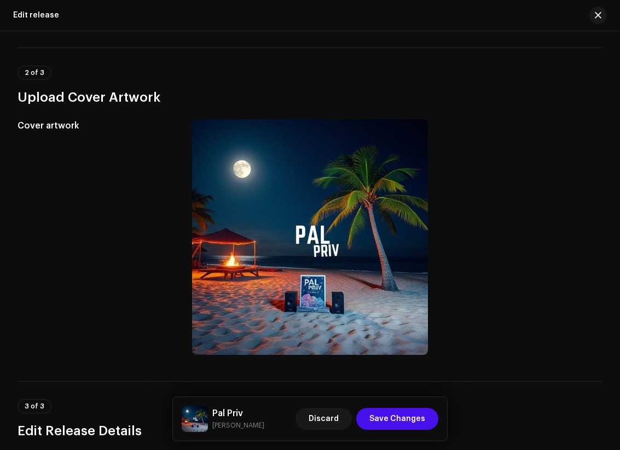
scroll to position [162, 0]
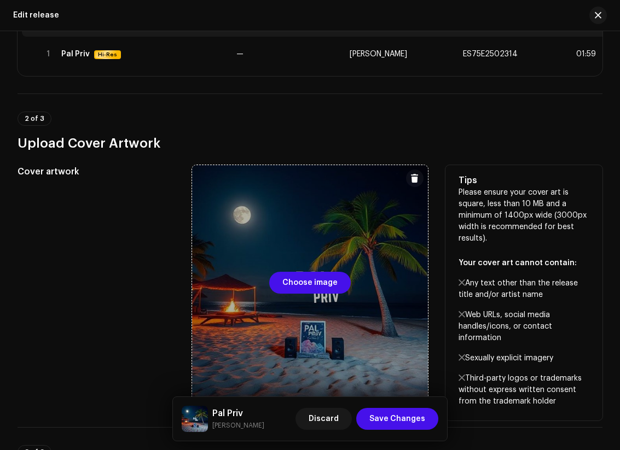
click at [305, 271] on div at bounding box center [310, 283] width 236 height 236
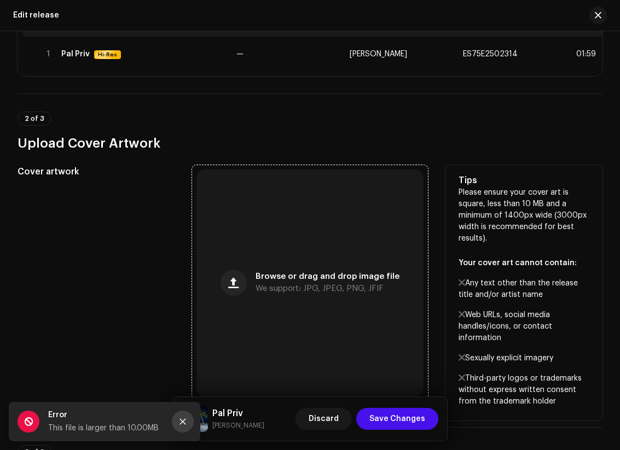
click at [179, 414] on button "Close" at bounding box center [183, 422] width 22 height 22
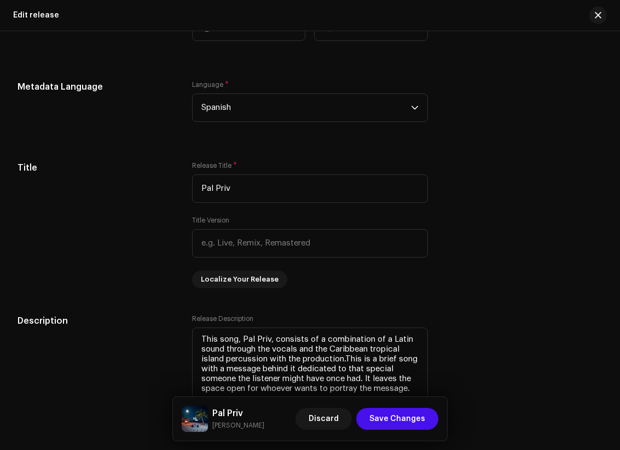
scroll to position [676, 0]
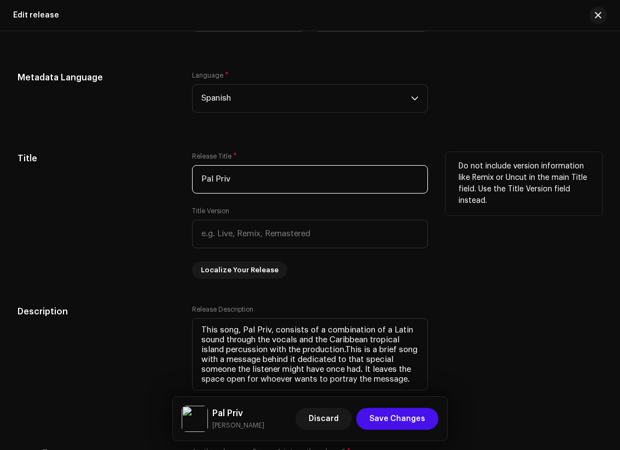
click at [309, 185] on input "Pal Priv" at bounding box center [310, 179] width 236 height 28
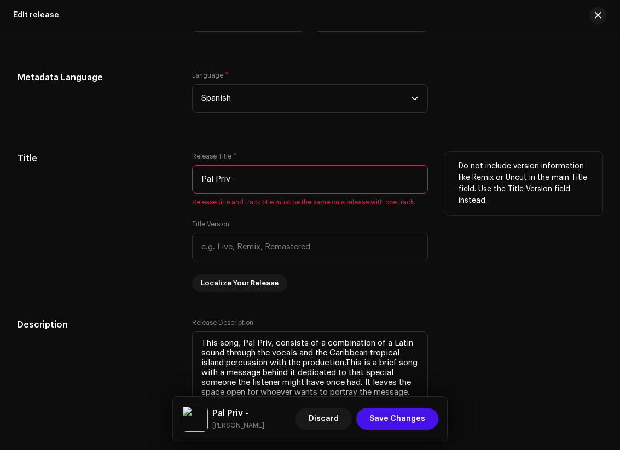
paste input "(¿)"
click at [239, 183] on input "Pal Priv - (¿" at bounding box center [310, 179] width 236 height 28
click at [238, 184] on input "Pal Priv - ¿" at bounding box center [310, 179] width 236 height 28
click at [255, 182] on input "Pal Priv - ¿Quien de los dos?" at bounding box center [310, 179] width 236 height 28
click at [313, 186] on input "Pal Priv - ¿Quién de los dos?" at bounding box center [310, 179] width 236 height 28
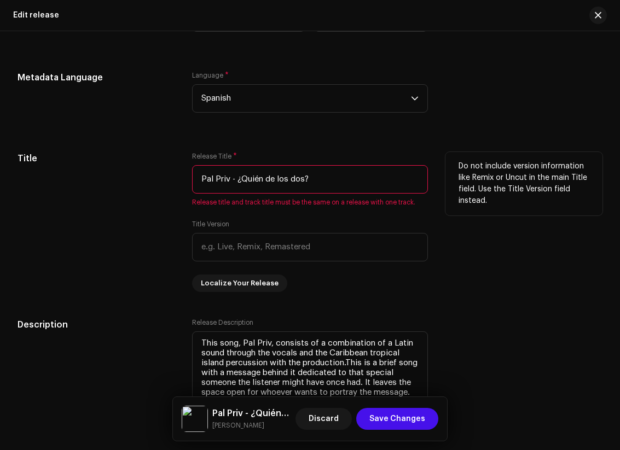
click at [347, 216] on div "Release Title * Pal Priv - ¿Quién de los dos? Release title and track title mus…" at bounding box center [310, 222] width 236 height 140
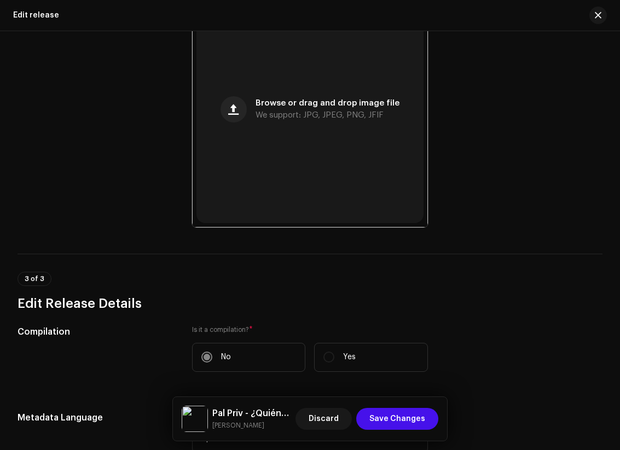
scroll to position [438, 0]
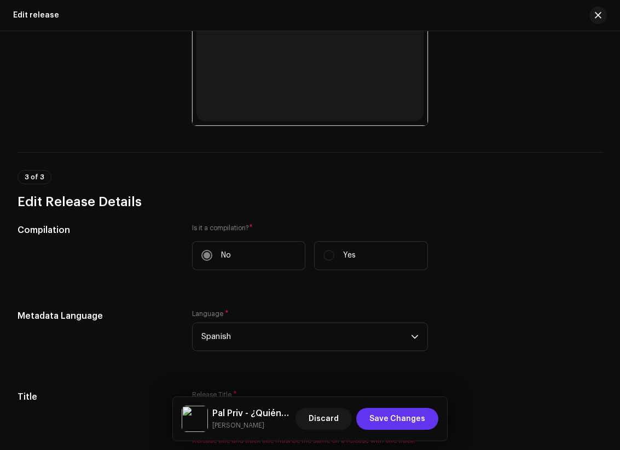
click at [405, 422] on span "Save Changes" at bounding box center [397, 419] width 56 height 22
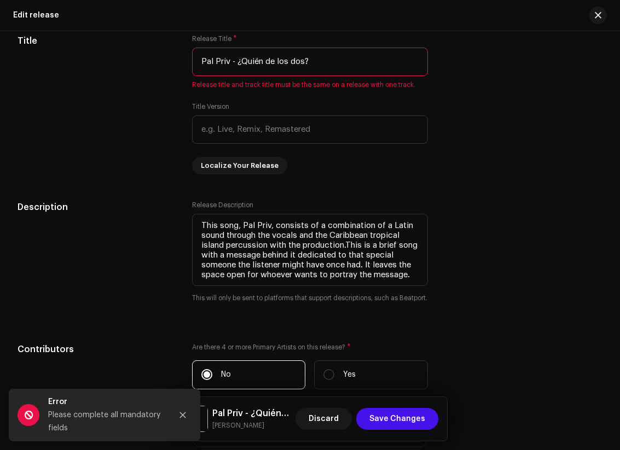
scroll to position [777, 0]
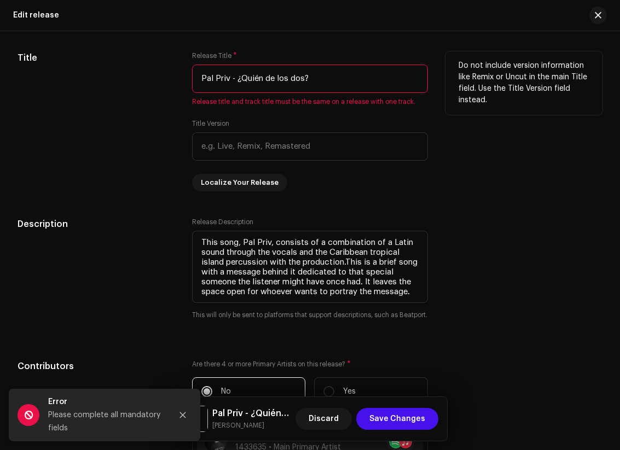
click at [235, 81] on input "Pal Priv - ¿Quién de los dos?" at bounding box center [310, 79] width 236 height 28
drag, startPoint x: 316, startPoint y: 77, endPoint x: 242, endPoint y: 87, distance: 74.5
click at [240, 88] on input "Pal Priv ¿Quién de los dos?" at bounding box center [310, 79] width 236 height 28
click at [350, 86] on input "Pal Priv ¿Quién de los dos?" at bounding box center [310, 79] width 236 height 28
drag, startPoint x: 338, startPoint y: 84, endPoint x: 228, endPoint y: 83, distance: 109.4
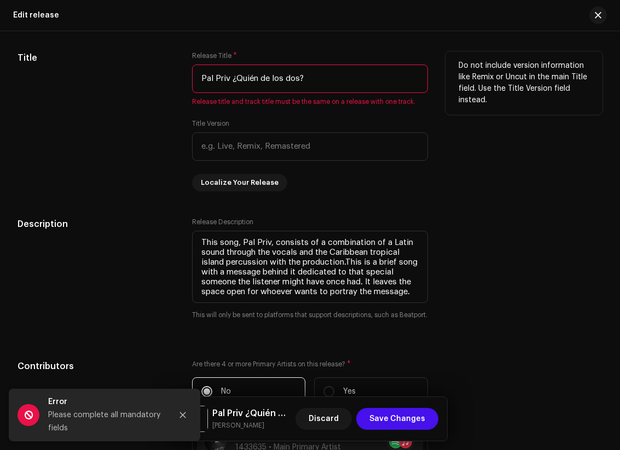
click at [228, 83] on input "Pal Priv ¿Quién de los dos?" at bounding box center [310, 79] width 236 height 28
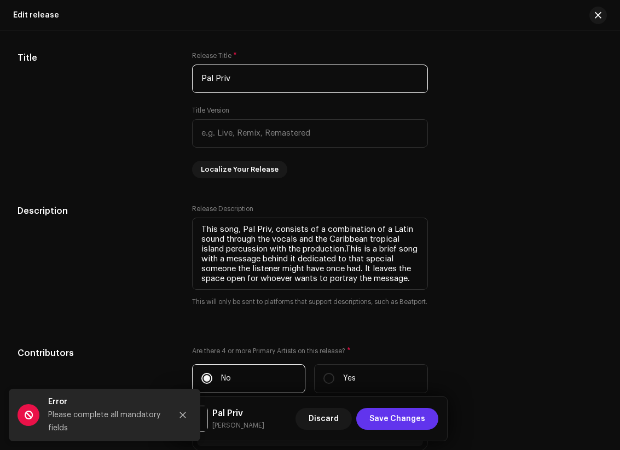
type input "Pal Priv"
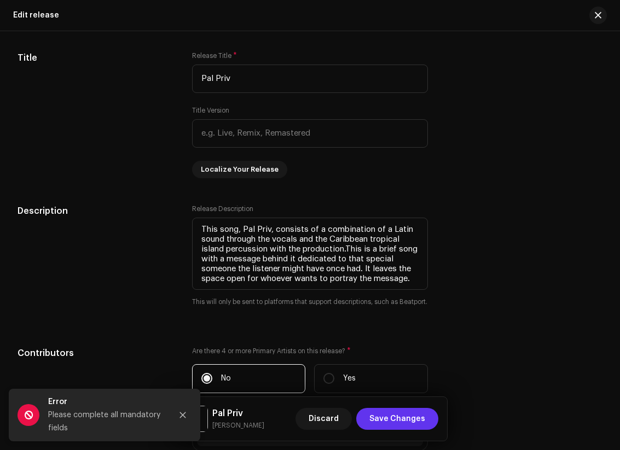
click at [394, 419] on span "Save Changes" at bounding box center [397, 419] width 56 height 22
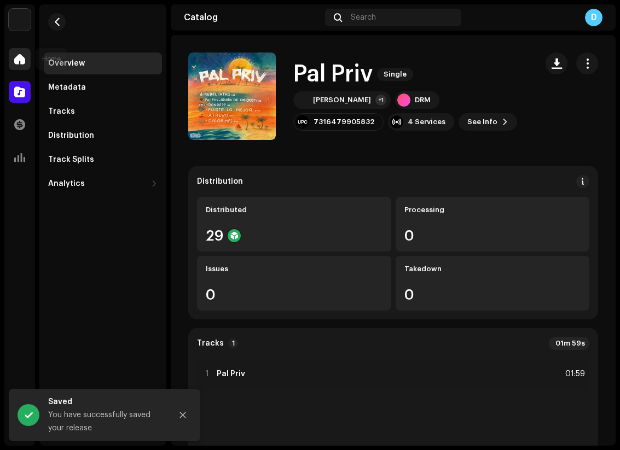
click at [18, 67] on div at bounding box center [20, 59] width 22 height 22
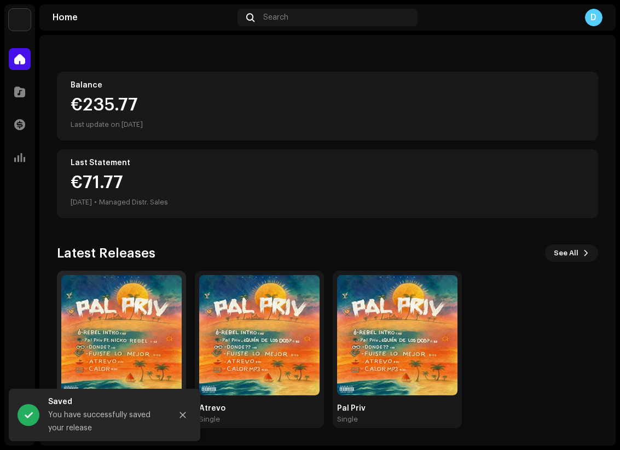
click at [121, 327] on img at bounding box center [121, 335] width 120 height 120
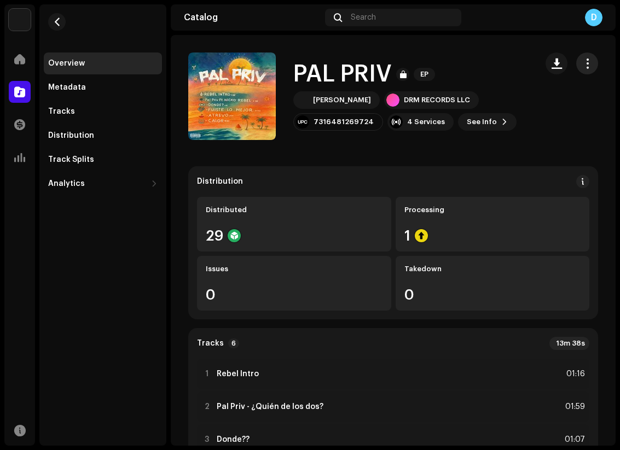
click at [586, 61] on button "button" at bounding box center [587, 64] width 22 height 22
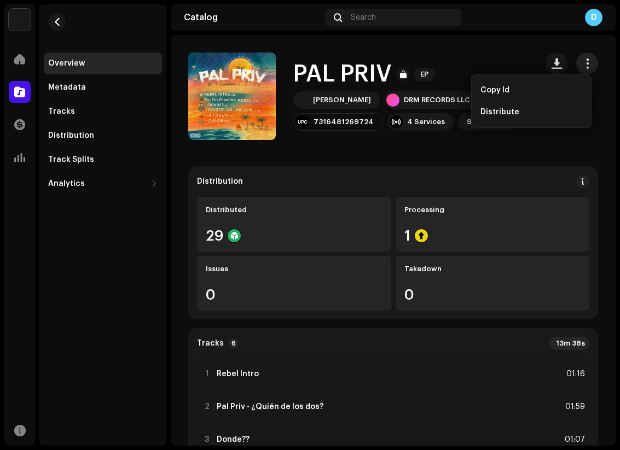
click at [582, 63] on span "button" at bounding box center [587, 63] width 10 height 9
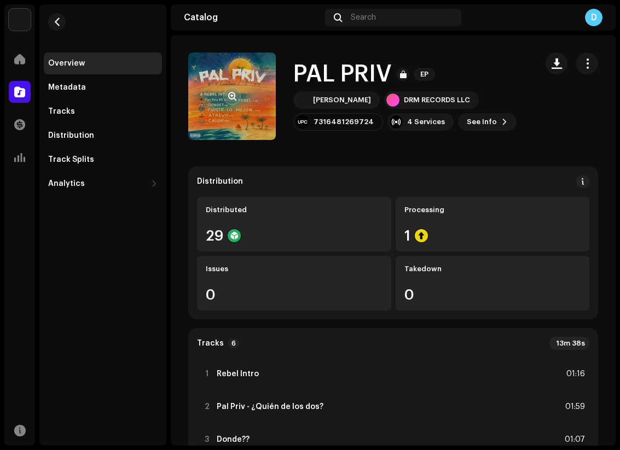
click at [252, 131] on re-a-cover at bounding box center [232, 97] width 88 height 88
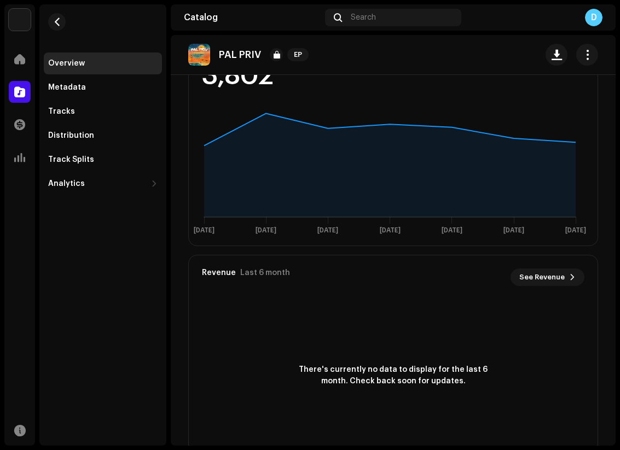
scroll to position [688, 0]
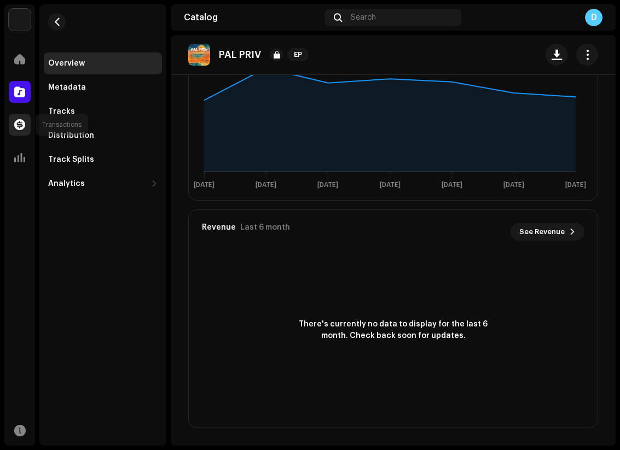
click at [21, 129] on span at bounding box center [19, 124] width 11 height 9
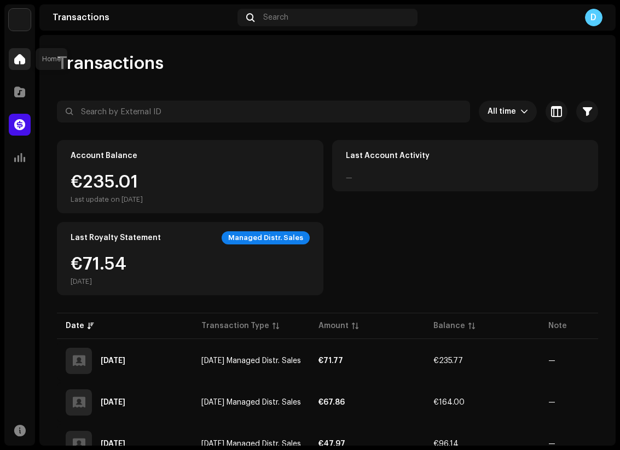
click at [27, 56] on div at bounding box center [20, 59] width 22 height 22
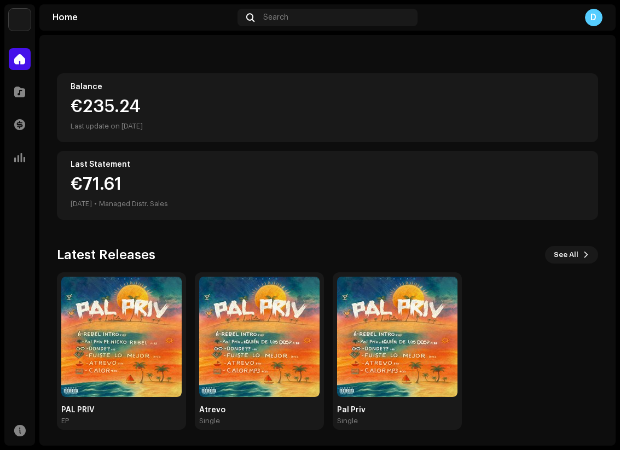
scroll to position [90, 0]
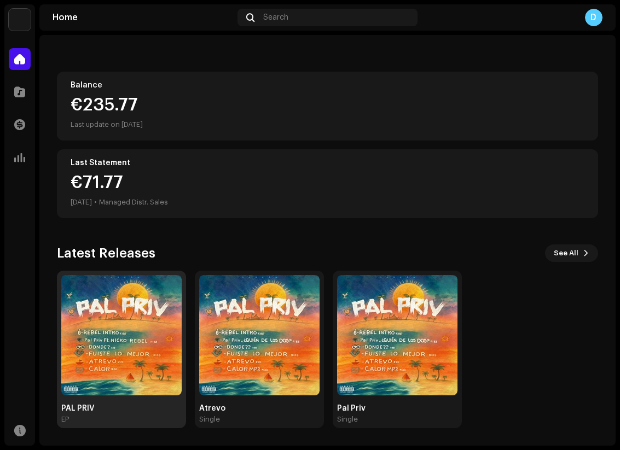
click at [167, 400] on div "PAL PRIV EP" at bounding box center [121, 349] width 120 height 149
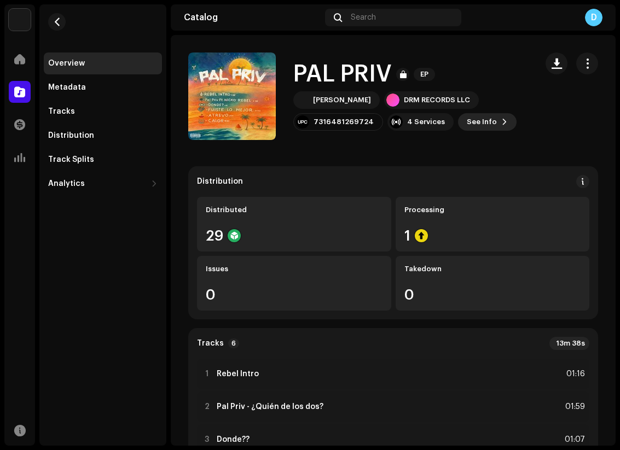
click at [476, 123] on span "See Info" at bounding box center [482, 122] width 30 height 22
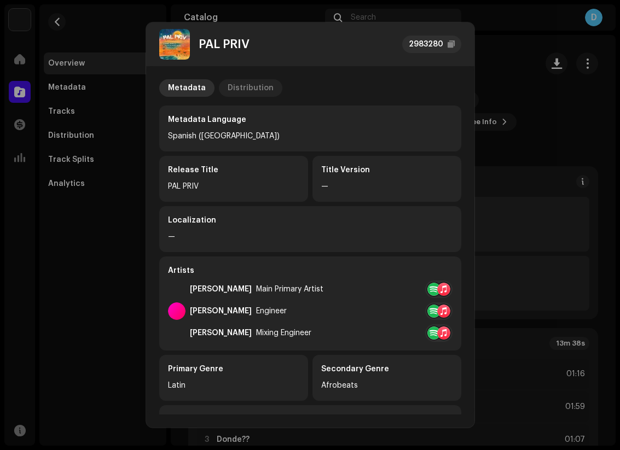
click at [241, 89] on div "Distribution" at bounding box center [251, 88] width 46 height 18
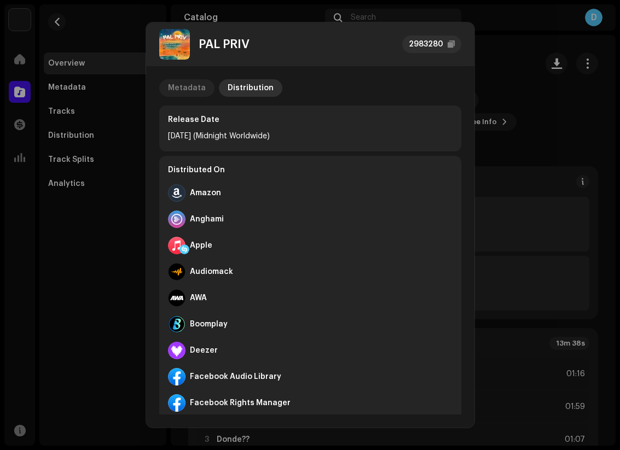
click at [191, 87] on div "Metadata" at bounding box center [187, 88] width 38 height 18
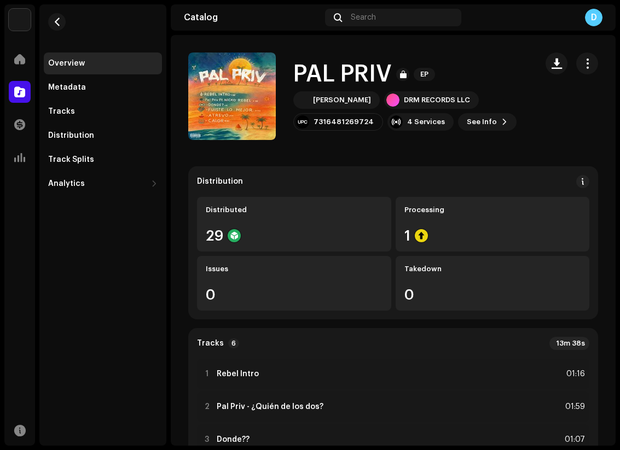
click at [474, 82] on div "PAL PRIV 2983280 Metadata Distribution Metadata Language Spanish ([GEOGRAPHIC_D…" at bounding box center [310, 225] width 620 height 450
click at [62, 30] on re-m-nav-back at bounding box center [57, 28] width 26 height 48
click at [60, 27] on button "button" at bounding box center [57, 22] width 18 height 18
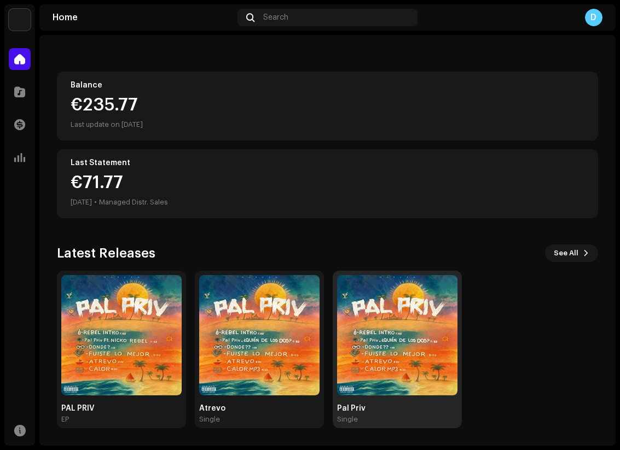
click at [409, 341] on img at bounding box center [397, 335] width 120 height 120
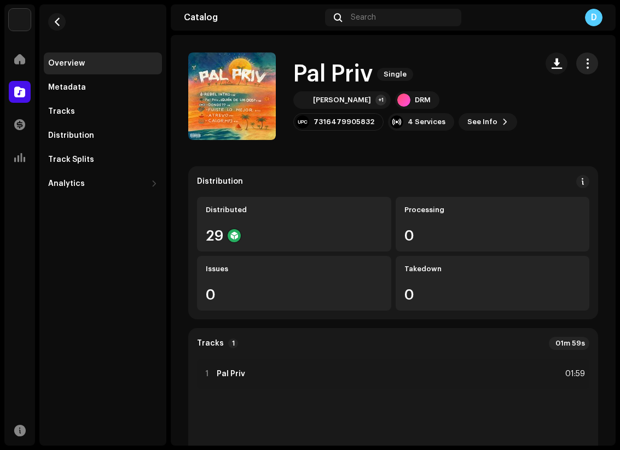
click at [579, 56] on button "button" at bounding box center [587, 64] width 22 height 22
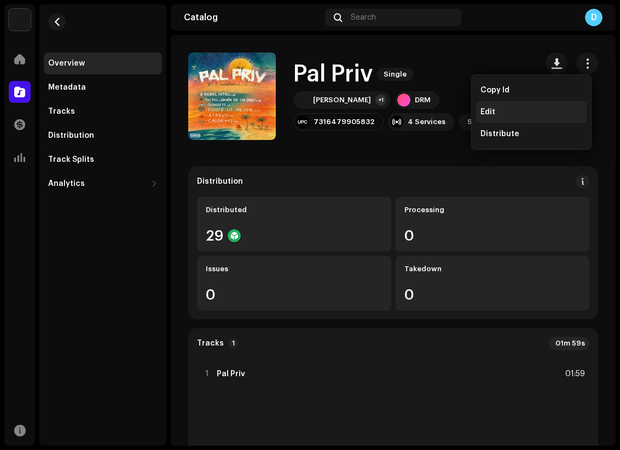
click at [506, 104] on div "Edit" at bounding box center [531, 112] width 111 height 22
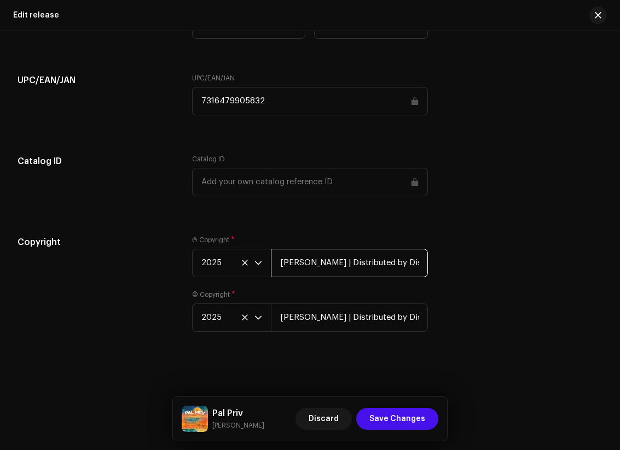
scroll to position [0, 23]
drag, startPoint x: 278, startPoint y: 259, endPoint x: 463, endPoint y: 270, distance: 184.7
click at [463, 270] on div "Copyright Ⓟ Copyright * 2025 [PERSON_NAME] | Distributed by Diskover Co. © Copy…" at bounding box center [310, 290] width 585 height 109
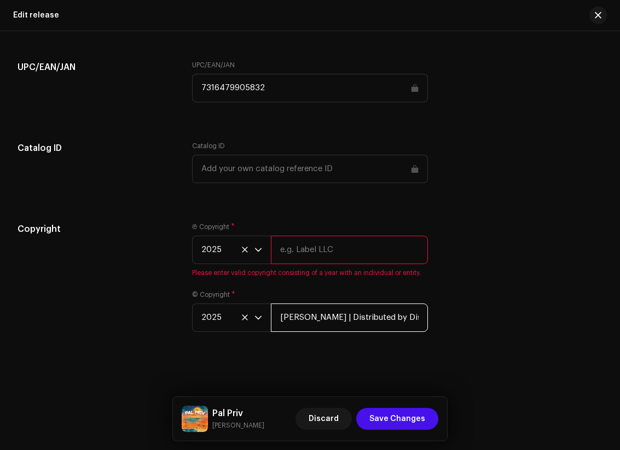
drag, startPoint x: 279, startPoint y: 316, endPoint x: 415, endPoint y: 317, distance: 135.7
click at [415, 317] on input "[PERSON_NAME] | Distributed by Diskover Co." at bounding box center [349, 318] width 157 height 28
click at [367, 264] on input "text" at bounding box center [349, 250] width 157 height 28
type input "DRM RECORDS LLC"
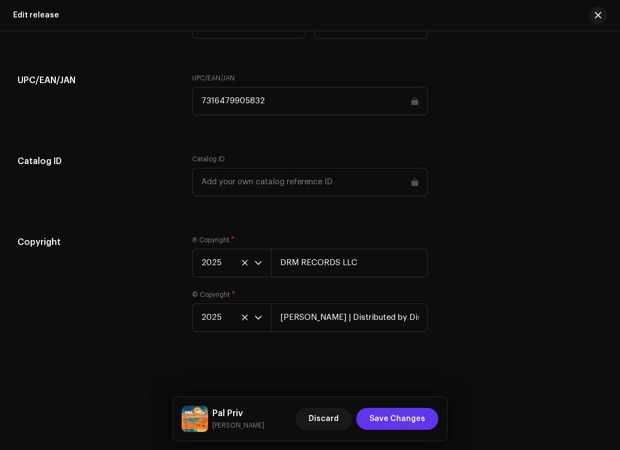
click at [403, 423] on span "Save Changes" at bounding box center [397, 419] width 56 height 22
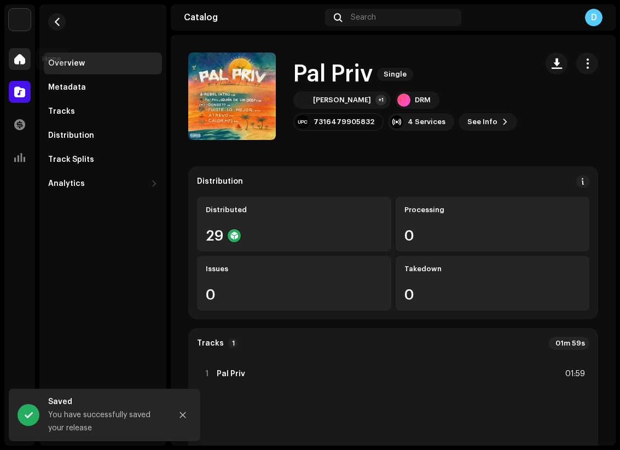
click at [30, 57] on div "Home" at bounding box center [19, 59] width 31 height 31
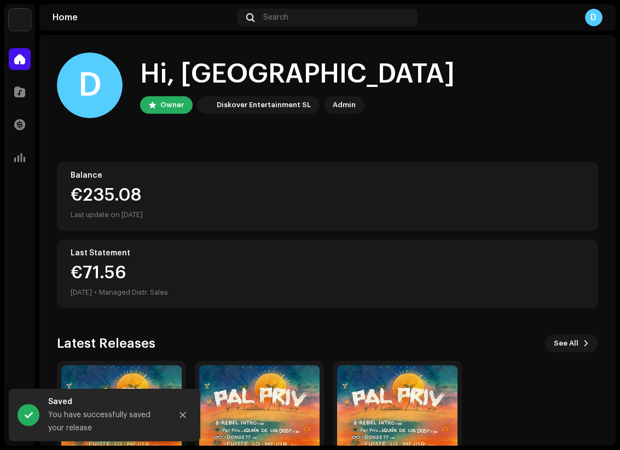
scroll to position [90, 0]
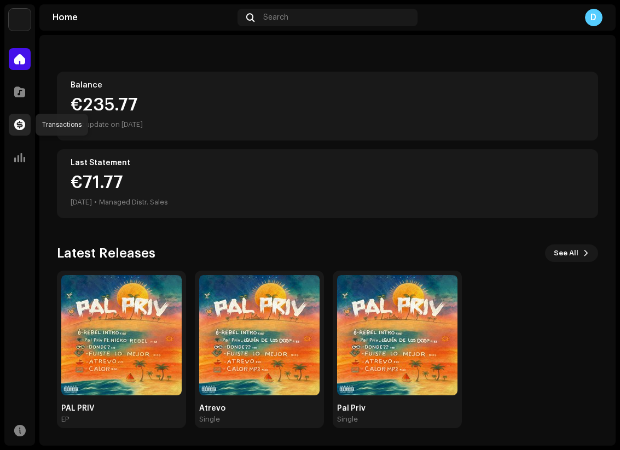
click at [23, 129] on span at bounding box center [19, 124] width 11 height 9
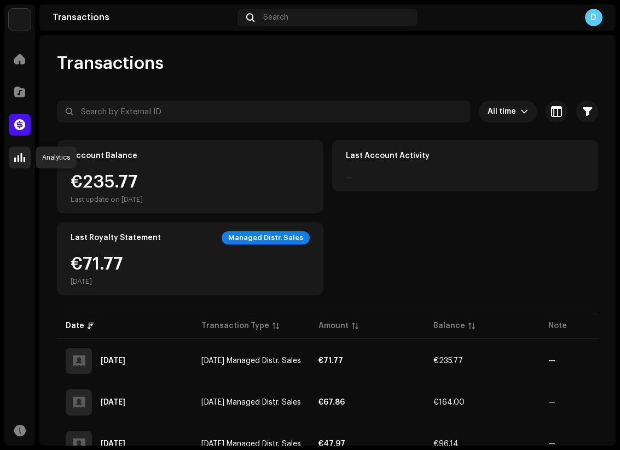
click at [21, 160] on span at bounding box center [19, 157] width 11 height 9
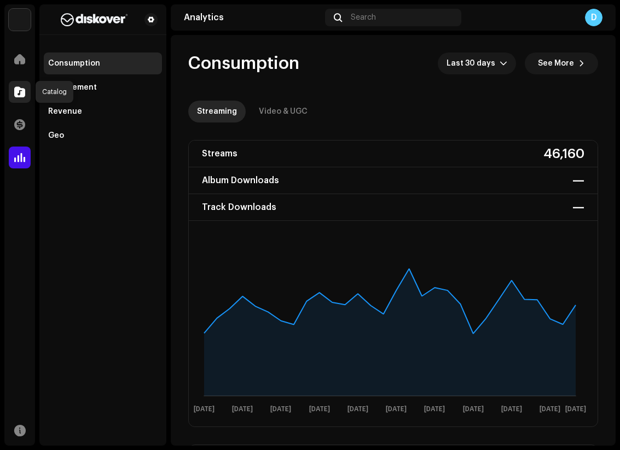
click at [21, 85] on div at bounding box center [20, 92] width 22 height 22
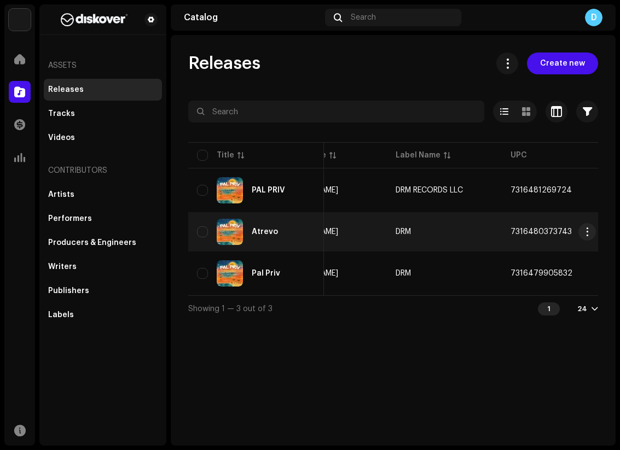
scroll to position [0, 173]
click at [408, 233] on td "DRM" at bounding box center [437, 231] width 115 height 39
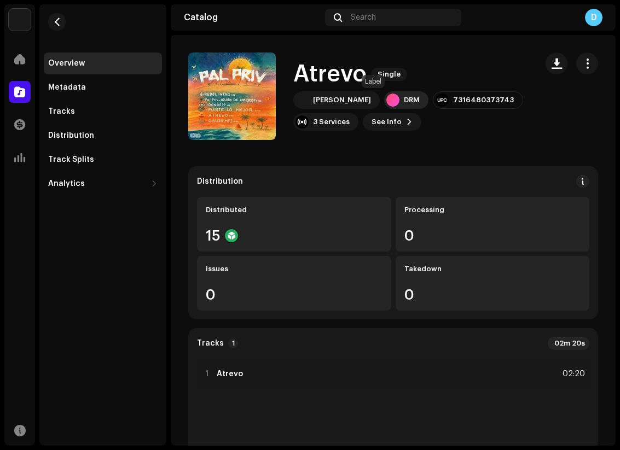
click at [384, 94] on div "DRM" at bounding box center [406, 100] width 44 height 18
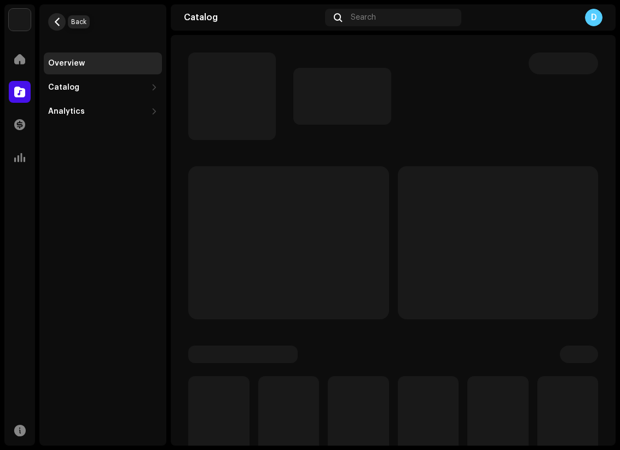
click at [58, 25] on span "button" at bounding box center [57, 22] width 8 height 9
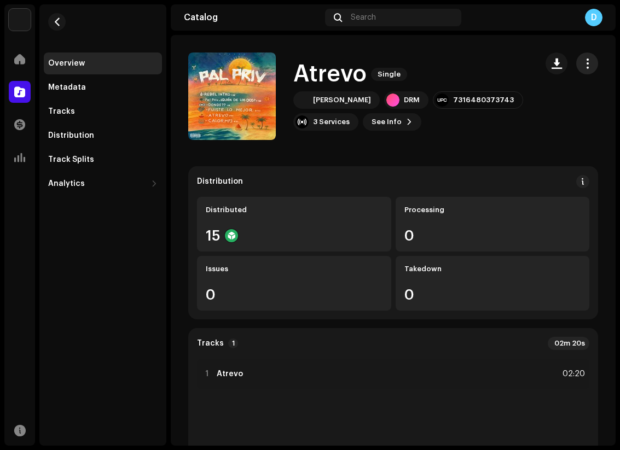
click at [584, 66] on span "button" at bounding box center [587, 63] width 10 height 9
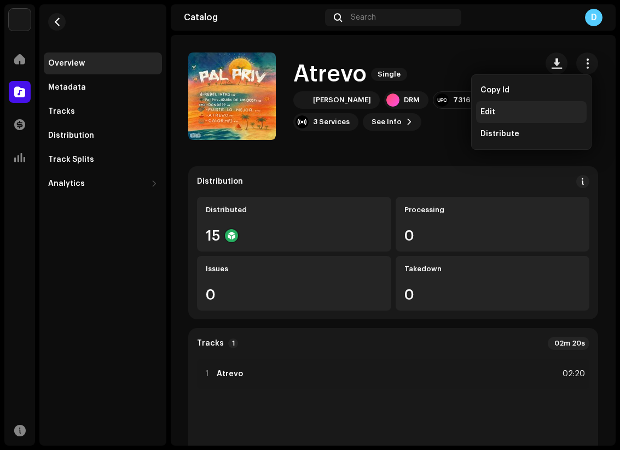
click at [504, 111] on div "Edit" at bounding box center [531, 112] width 102 height 9
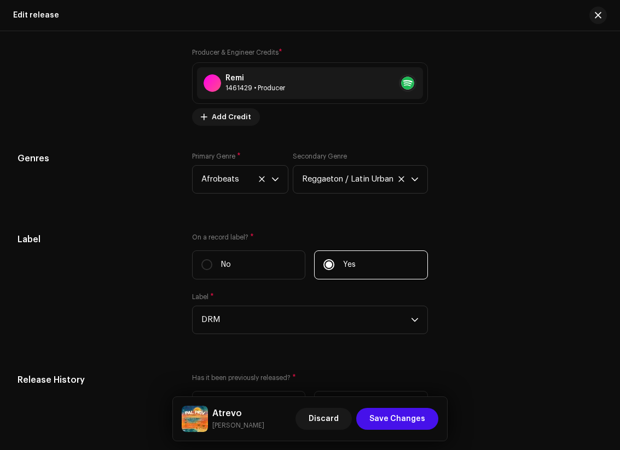
scroll to position [1280, 0]
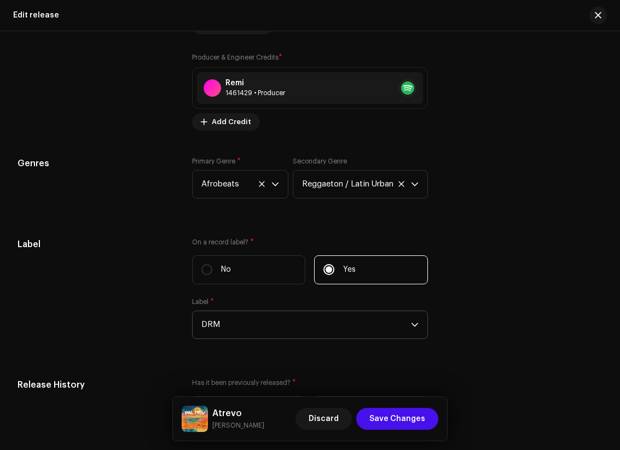
click at [245, 339] on span "DRM" at bounding box center [306, 324] width 210 height 27
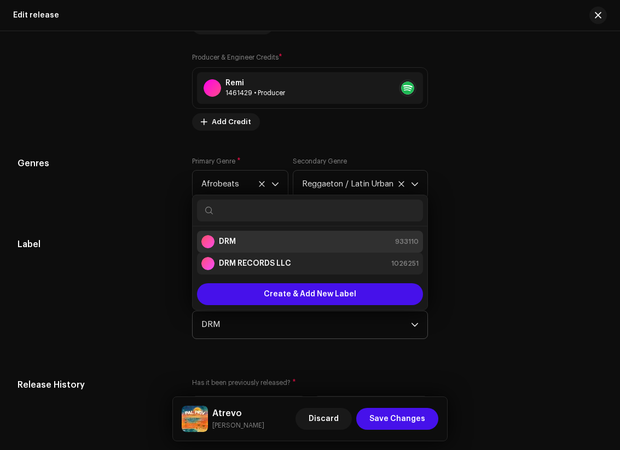
click at [291, 270] on div "DRM RECORDS LLC 1026251" at bounding box center [309, 263] width 217 height 13
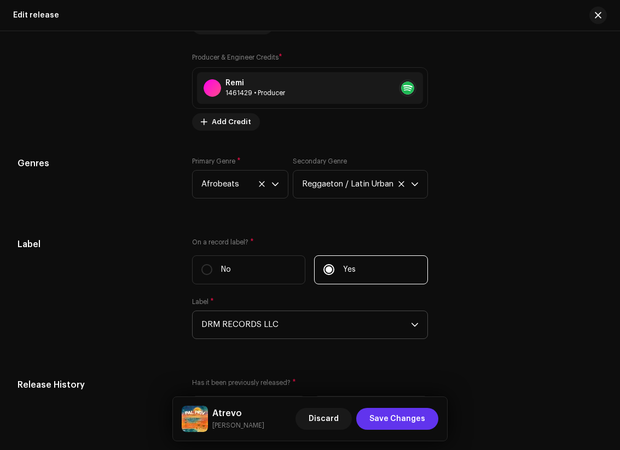
click at [380, 411] on span "Save Changes" at bounding box center [397, 419] width 56 height 22
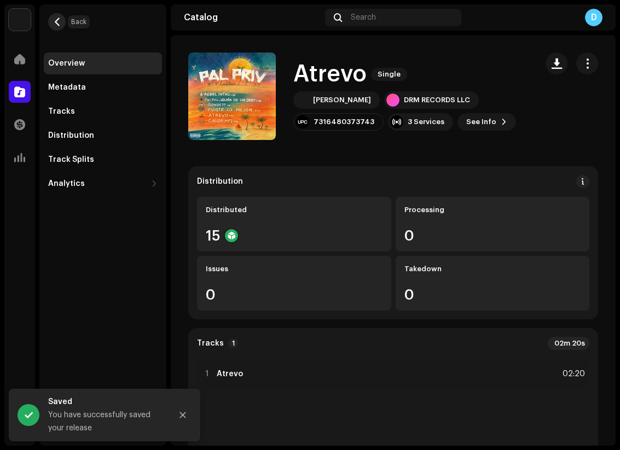
click at [58, 22] on span "button" at bounding box center [57, 22] width 8 height 9
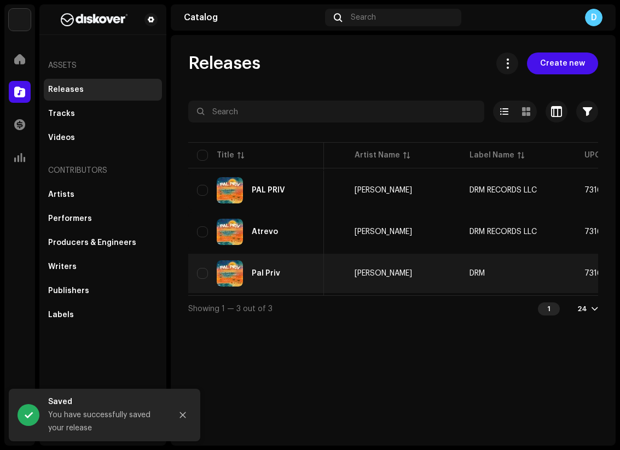
scroll to position [0, 180]
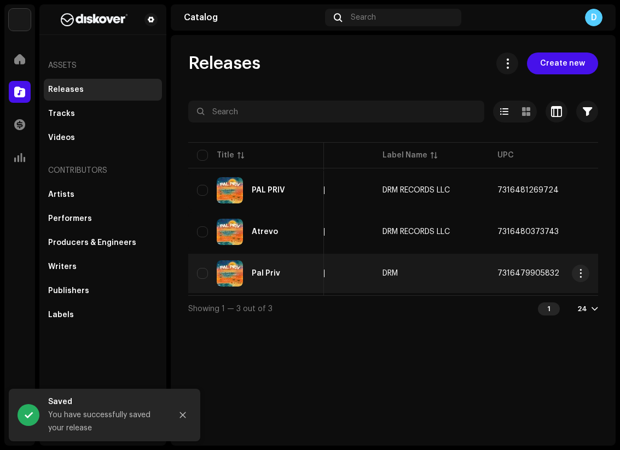
click at [404, 265] on td "DRM" at bounding box center [431, 273] width 115 height 39
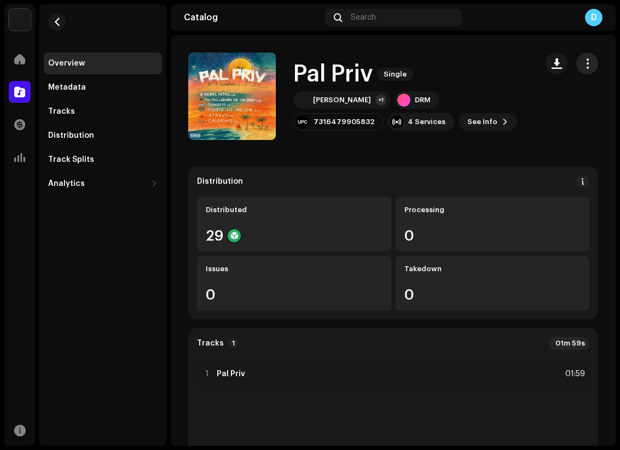
click at [583, 60] on span "button" at bounding box center [587, 63] width 10 height 9
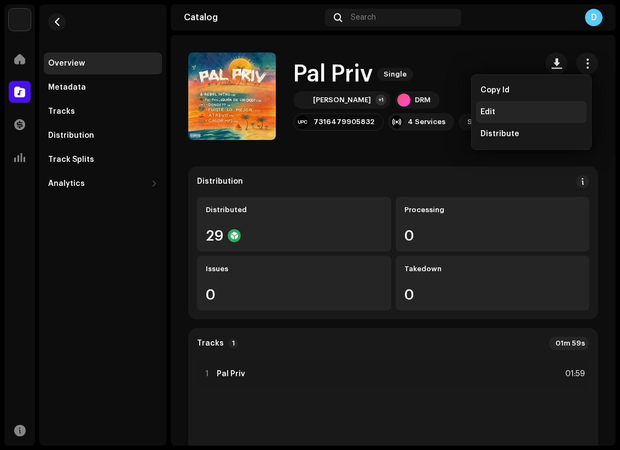
click at [481, 114] on span "Edit" at bounding box center [487, 112] width 15 height 9
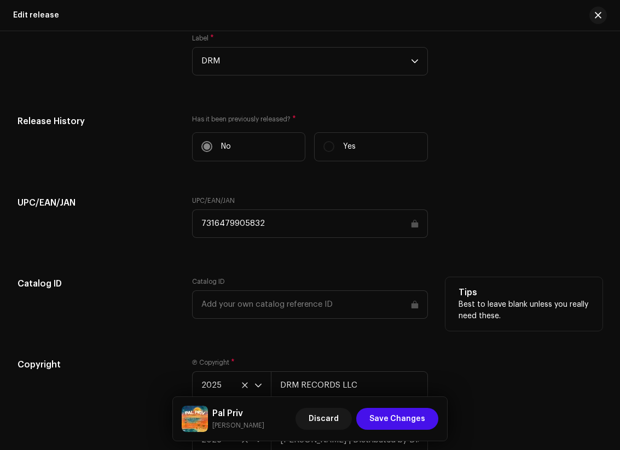
scroll to position [1689, 0]
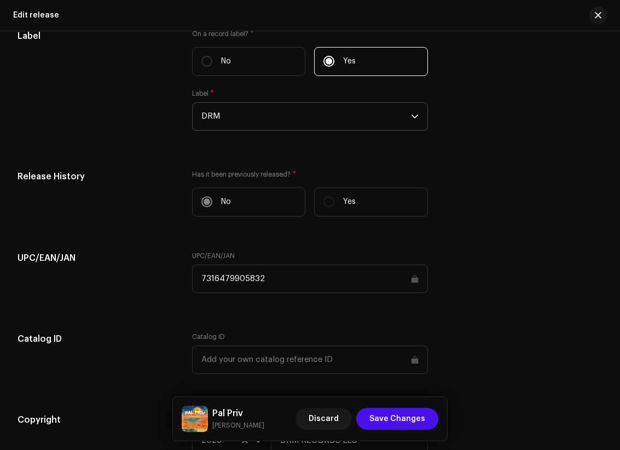
click at [297, 130] on span "DRM" at bounding box center [306, 116] width 210 height 27
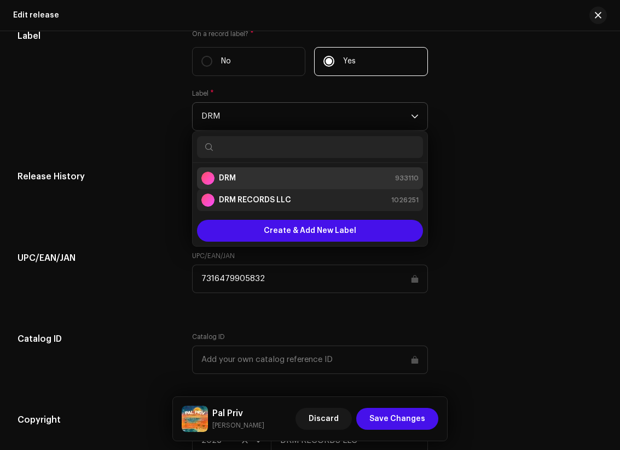
click at [292, 207] on div "DRM RECORDS LLC 1026251" at bounding box center [309, 200] width 217 height 13
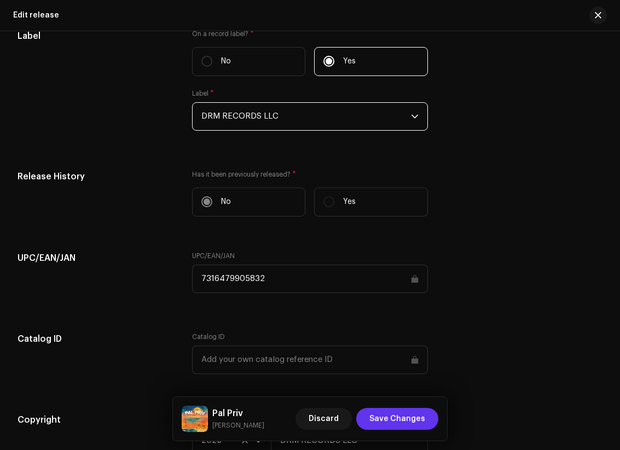
click at [385, 411] on span "Save Changes" at bounding box center [397, 419] width 56 height 22
